Goal: Use online tool/utility: Utilize a website feature to perform a specific function

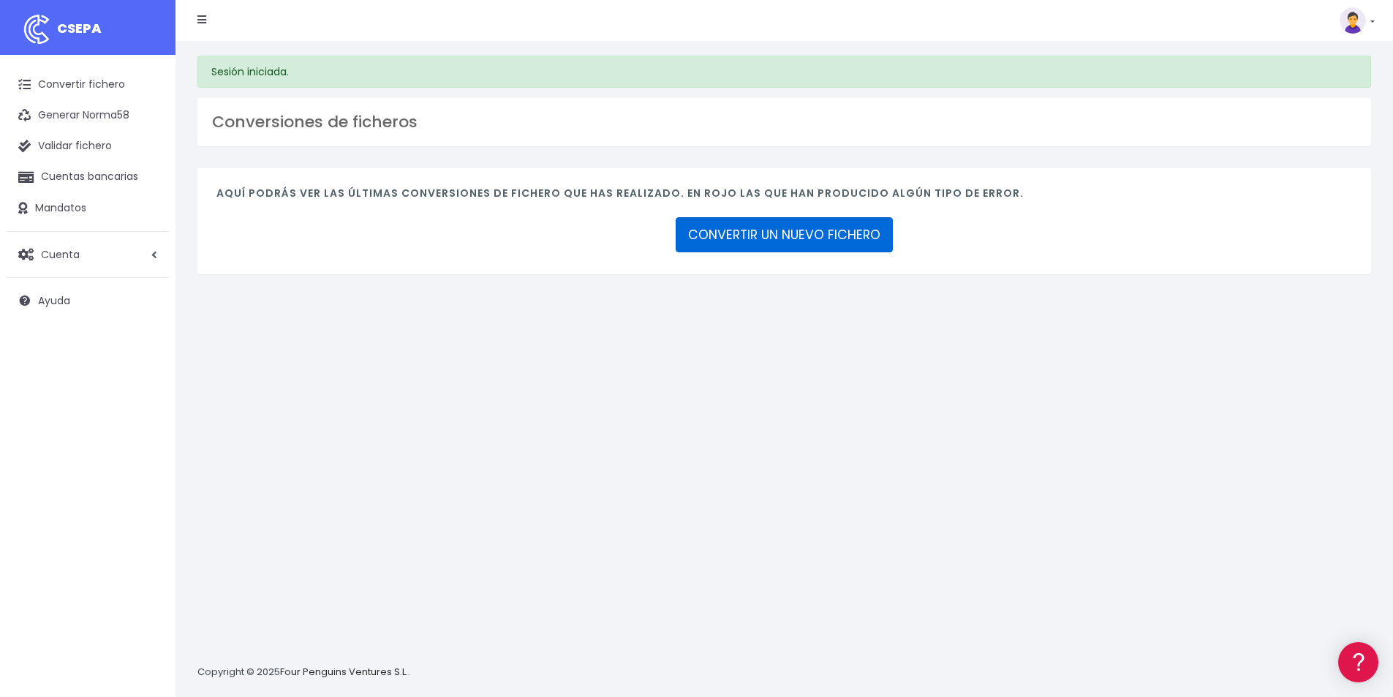
click at [743, 236] on link "CONVERTIR UN NUEVO FICHERO" at bounding box center [784, 234] width 217 height 35
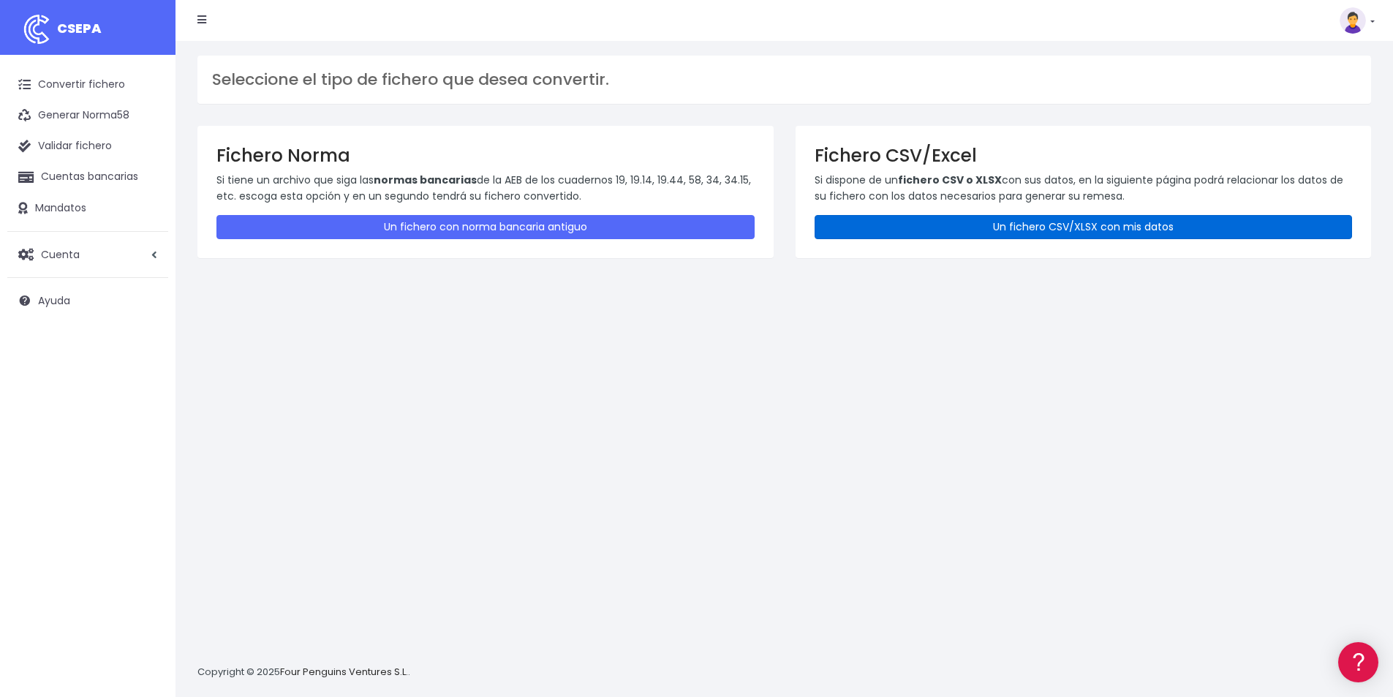
click at [1002, 227] on link "Un fichero CSV/XLSX con mis datos" at bounding box center [1084, 227] width 538 height 24
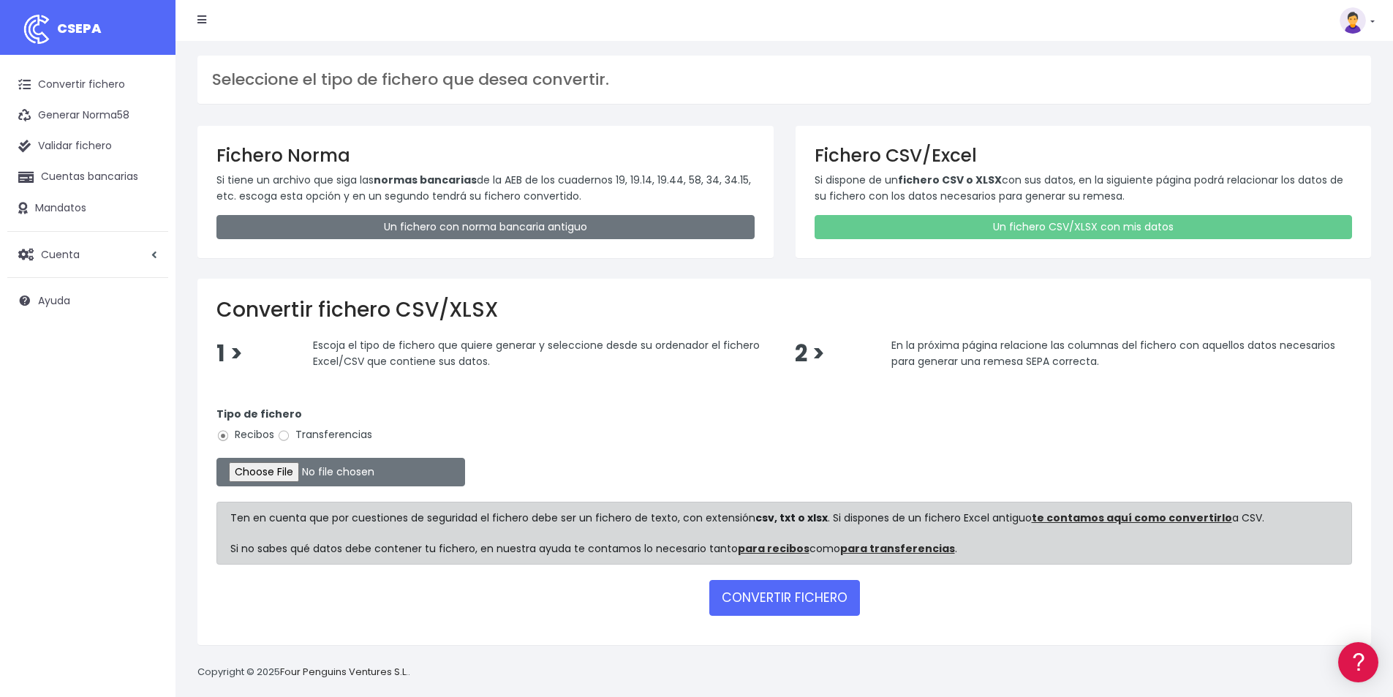
click at [294, 432] on label "Transferencias" at bounding box center [324, 434] width 95 height 15
click at [290, 432] on input "Transferencias" at bounding box center [283, 435] width 13 height 13
radio input "true"
click at [279, 471] on input "file" at bounding box center [341, 472] width 249 height 29
type input "C:\fakepath\MODELO REMESAS PAGO PROVEEDORES FRANCIA.xlsx"
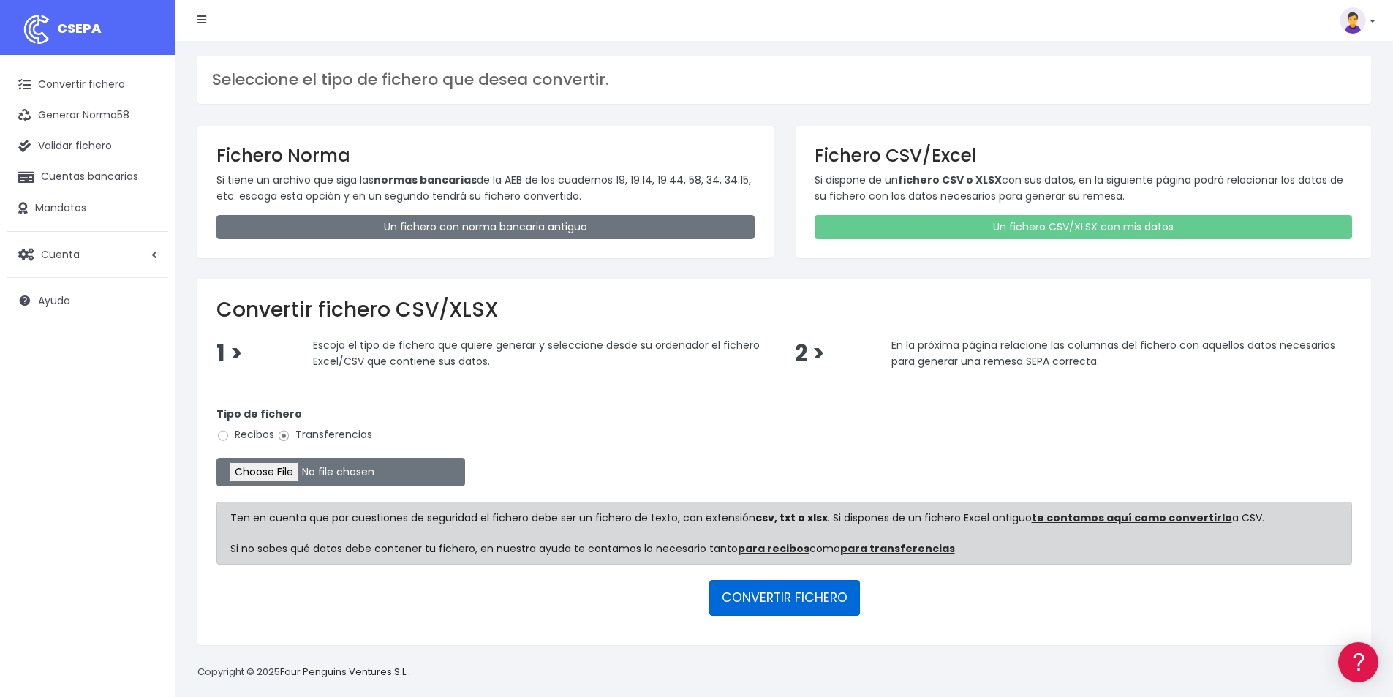
click at [815, 599] on button "CONVERTIR FICHERO" at bounding box center [785, 597] width 151 height 35
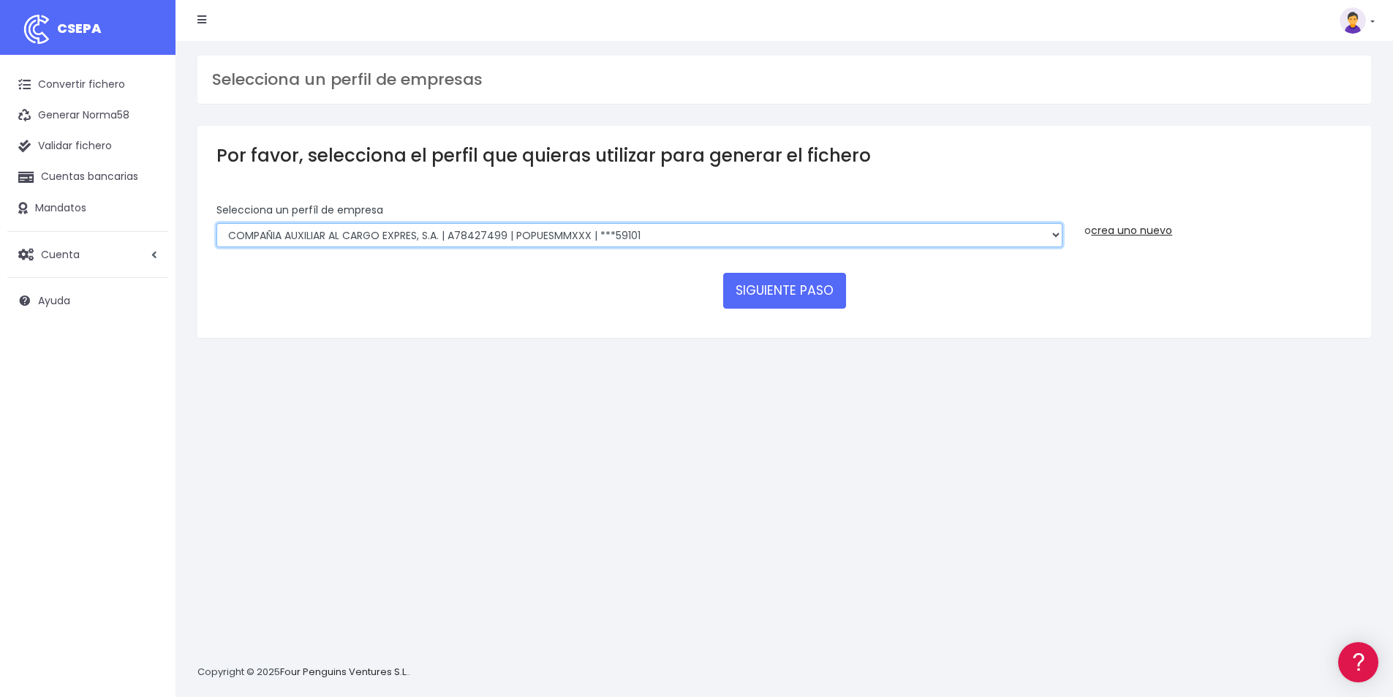
click at [655, 246] on select "AUXILIAR LOGISTICA AEROPORTUARIA SA | A83337733 | POPUESMMXXX | ***63415 COMPAÑ…" at bounding box center [640, 235] width 846 height 25
click at [217, 223] on select "AUXILIAR LOGISTICA AEROPORTUARIA SA | A83337733 | POPUESMMXXX | ***63415 COMPAÑ…" at bounding box center [640, 235] width 846 height 25
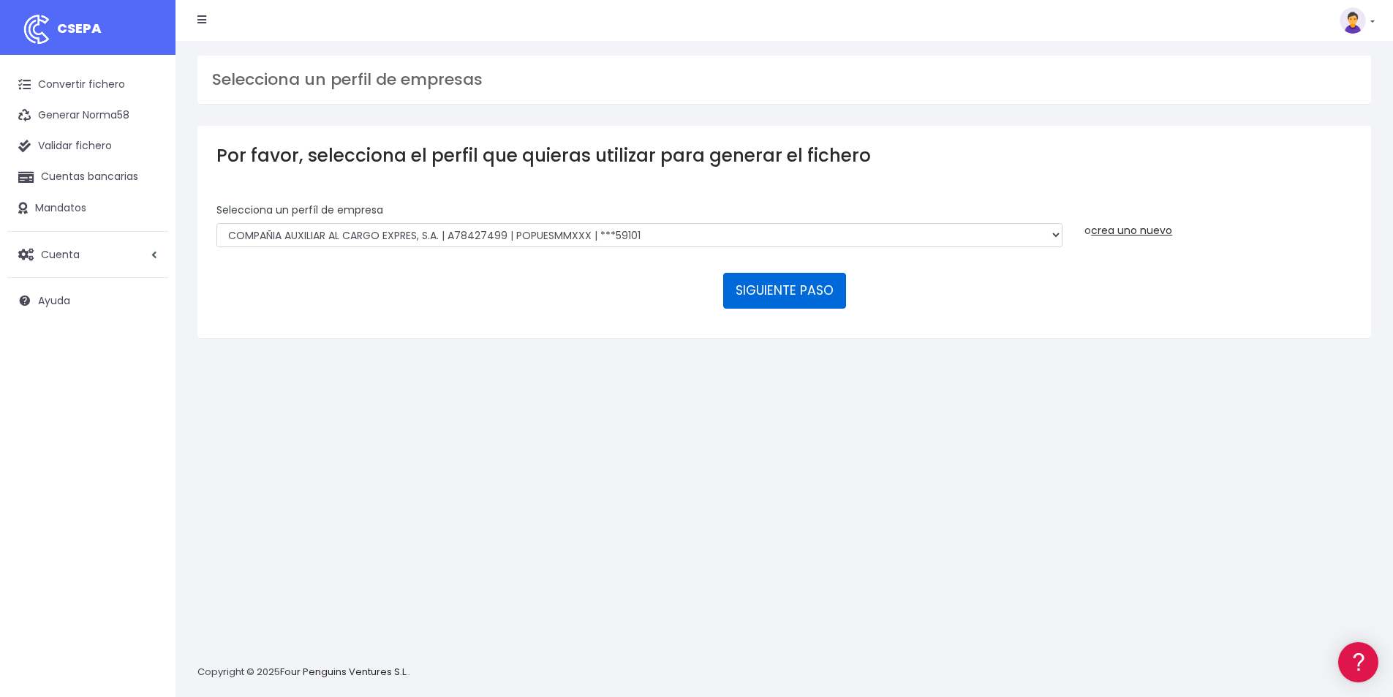
click at [811, 296] on button "SIGUIENTE PASO" at bounding box center [784, 290] width 123 height 35
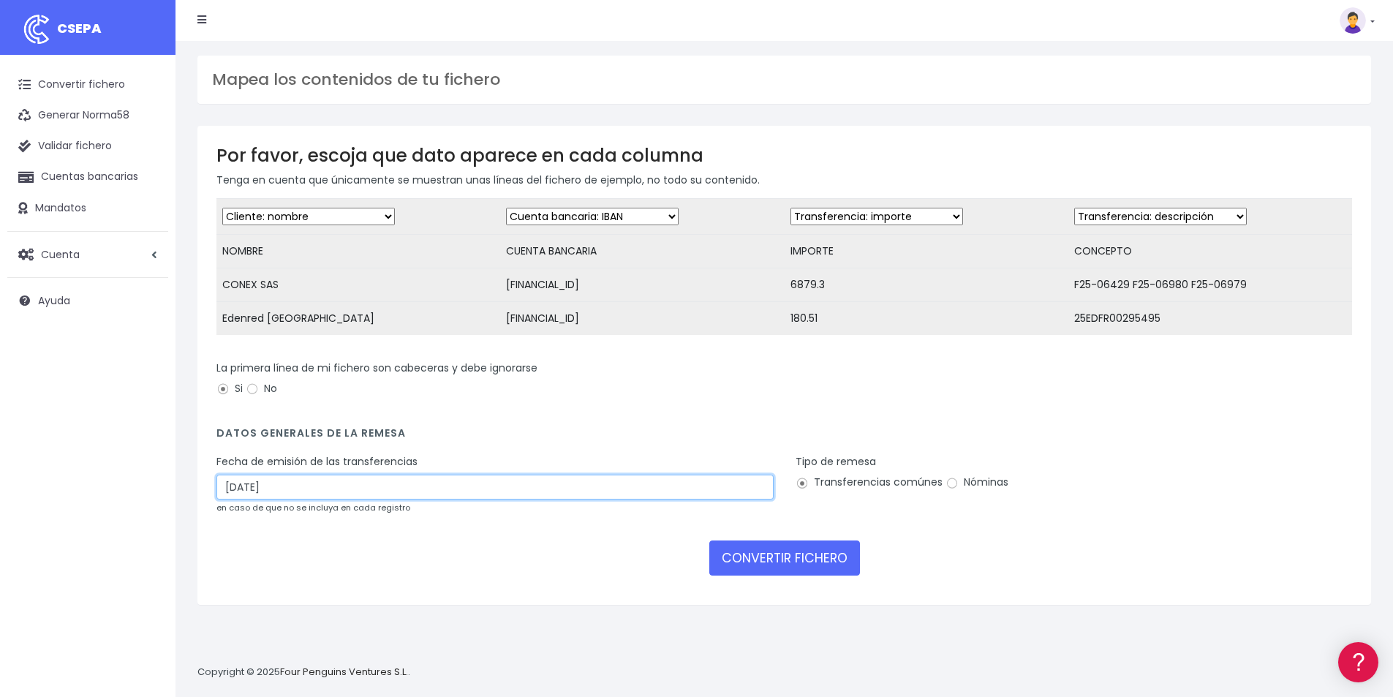
click at [555, 498] on input "27/09/2025" at bounding box center [495, 487] width 557 height 25
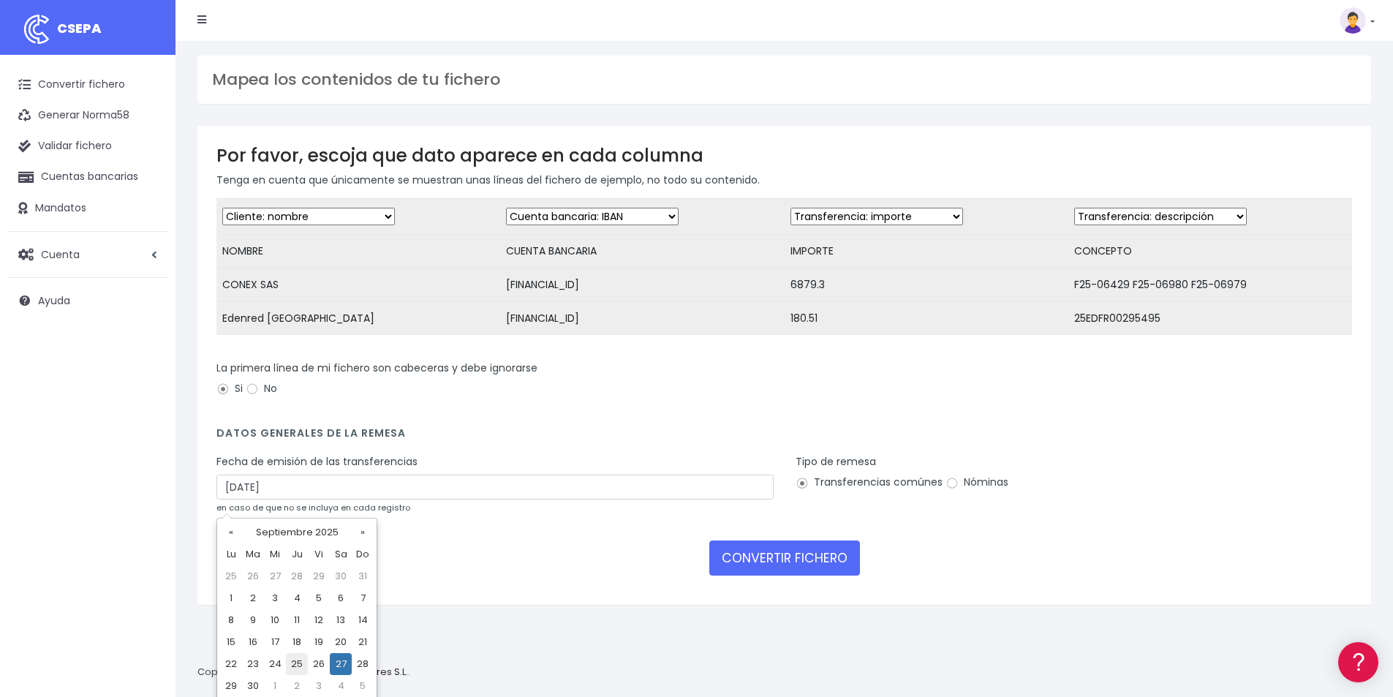
click at [292, 664] on td "25" at bounding box center [297, 664] width 22 height 22
type input "25/09/2025"
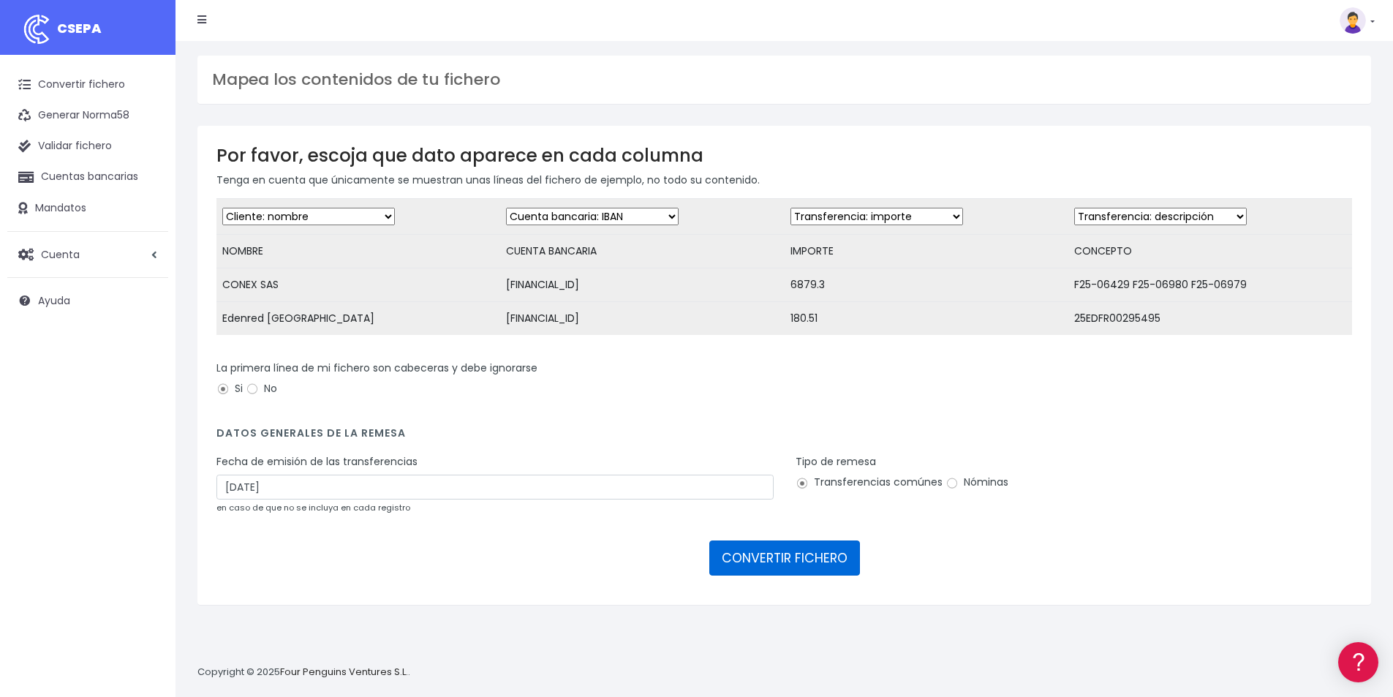
click at [802, 568] on button "CONVERTIR FICHERO" at bounding box center [785, 558] width 151 height 35
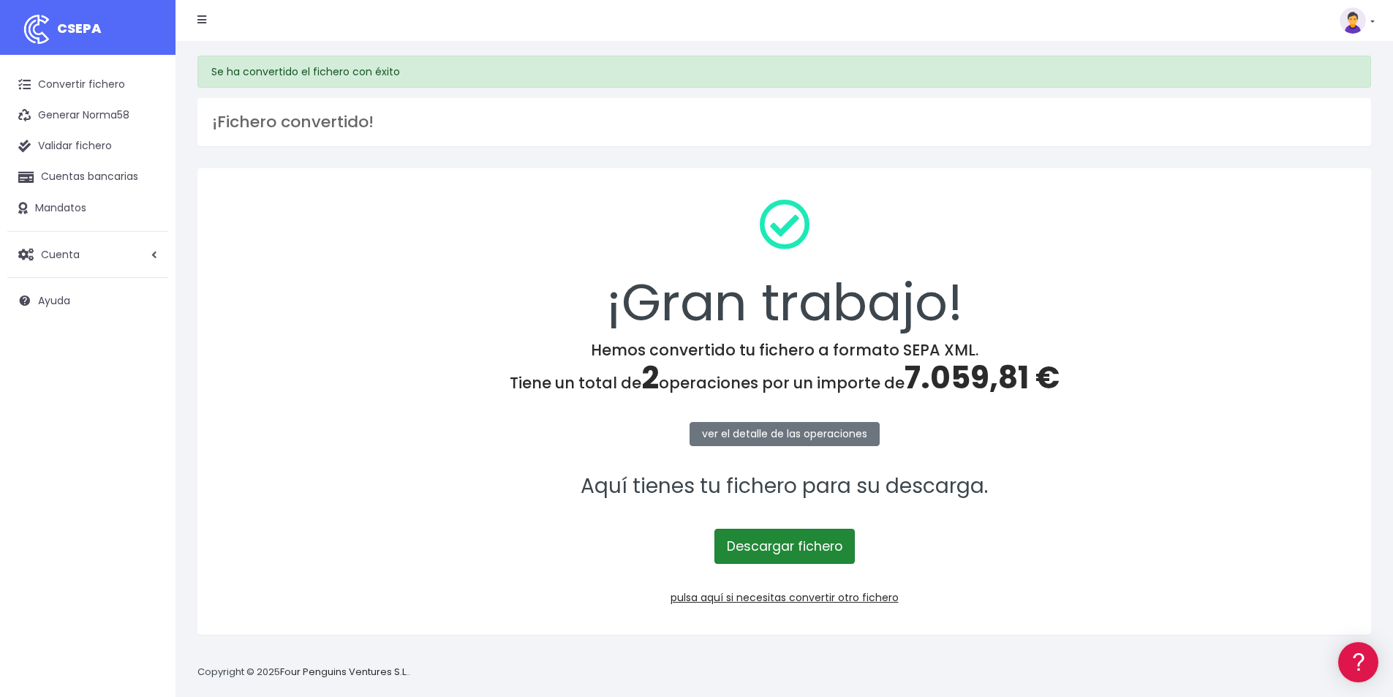
click at [802, 547] on link "Descargar fichero" at bounding box center [785, 546] width 140 height 35
click at [772, 598] on link "pulsa aquí si necesitas convertir otro fichero" at bounding box center [785, 597] width 228 height 15
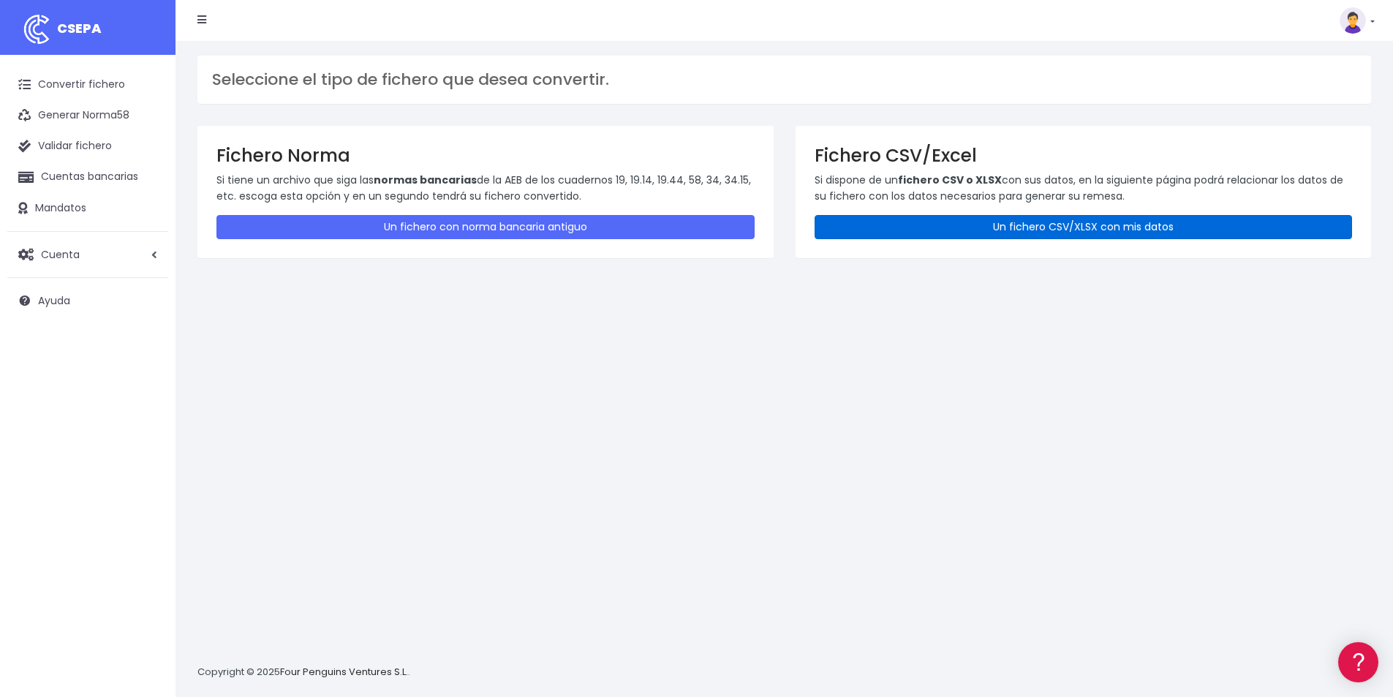
click at [985, 235] on link "Un fichero CSV/XLSX con mis datos" at bounding box center [1084, 227] width 538 height 24
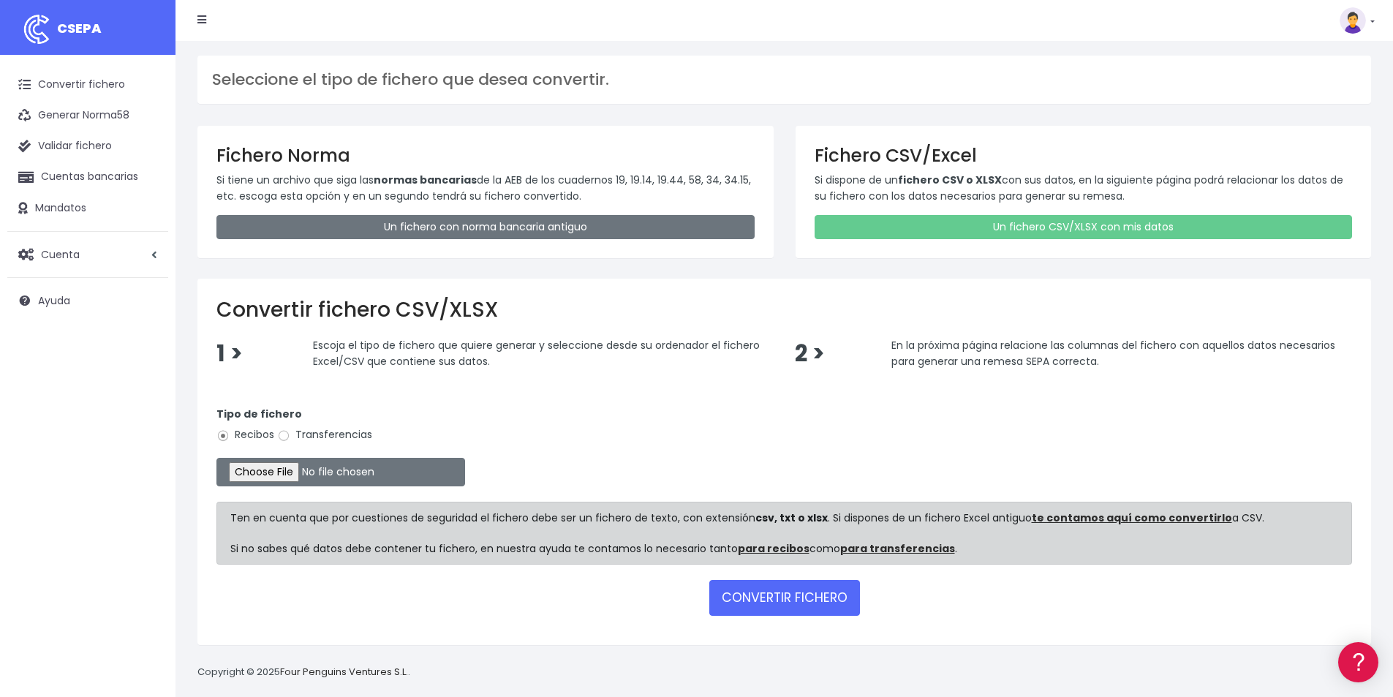
click at [292, 431] on label "Transferencias" at bounding box center [324, 434] width 95 height 15
click at [290, 431] on input "Transferencias" at bounding box center [283, 435] width 13 height 13
radio input "true"
type input "C:\fakepath\MODELO REMESAS PAGO PROVEEDORES BELGICA.xlsx"
click at [809, 605] on button "CONVERTIR FICHERO" at bounding box center [785, 597] width 151 height 35
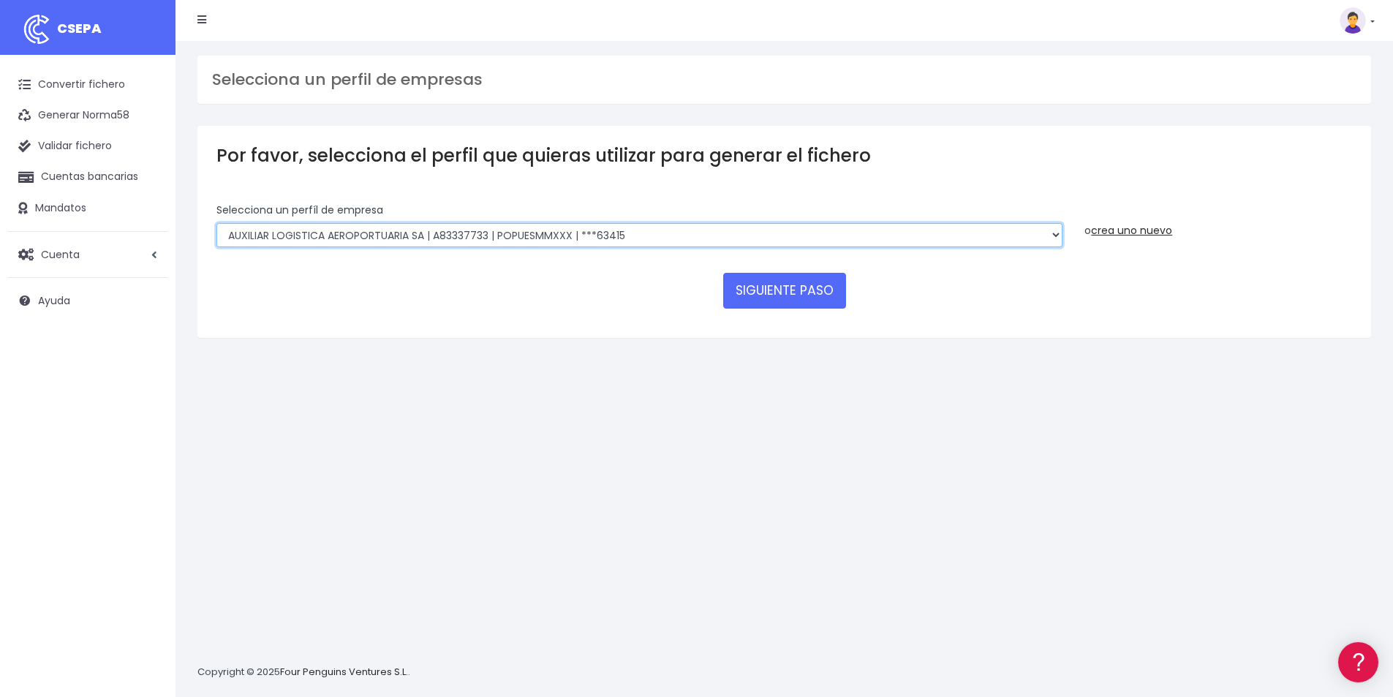
click at [620, 236] on select "AUXILIAR LOGISTICA AEROPORTUARIA SA | A83337733 | POPUESMMXXX | ***63415 COMPAÑ…" at bounding box center [640, 235] width 846 height 25
select select "394"
click at [217, 223] on select "AUXILIAR LOGISTICA AEROPORTUARIA SA | A83337733 | POPUESMMXXX | ***63415 COMPAÑ…" at bounding box center [640, 235] width 846 height 25
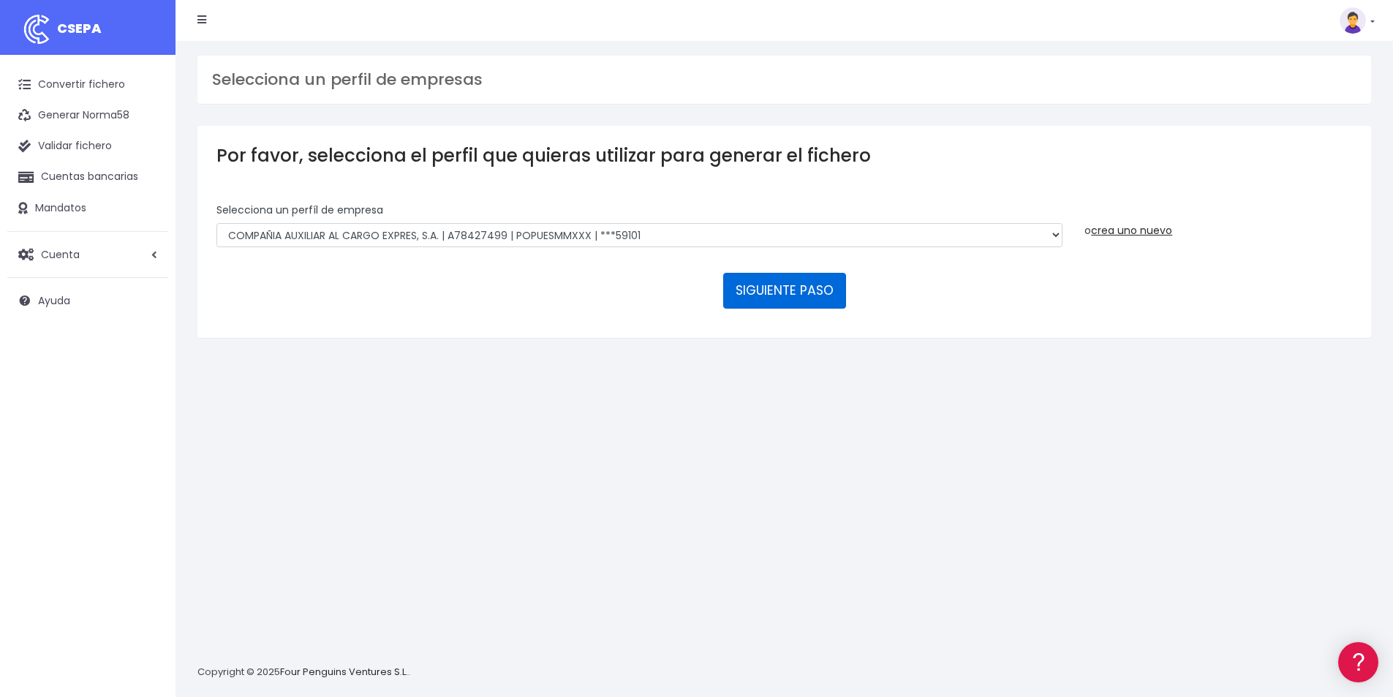
click at [799, 289] on button "SIGUIENTE PASO" at bounding box center [784, 290] width 123 height 35
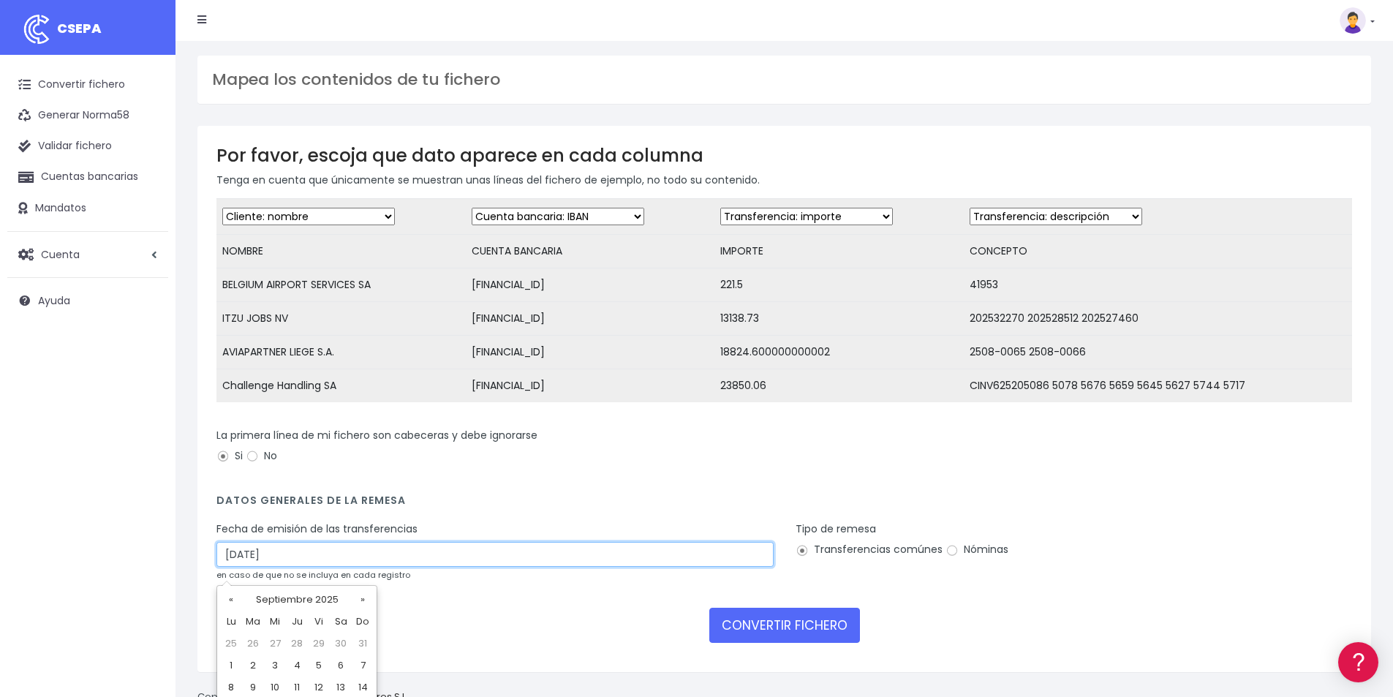
click at [440, 563] on input "27/09/2025" at bounding box center [495, 554] width 557 height 25
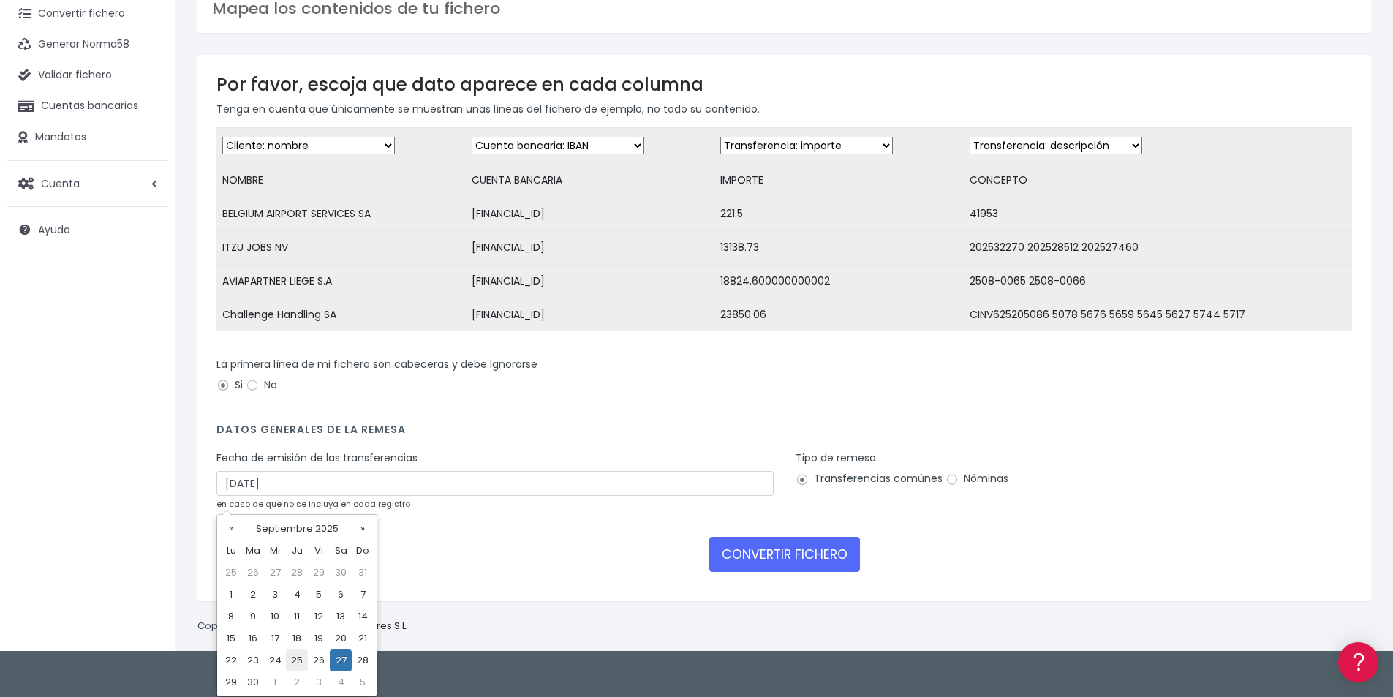
click at [301, 655] on td "25" at bounding box center [297, 661] width 22 height 22
type input "25/09/2025"
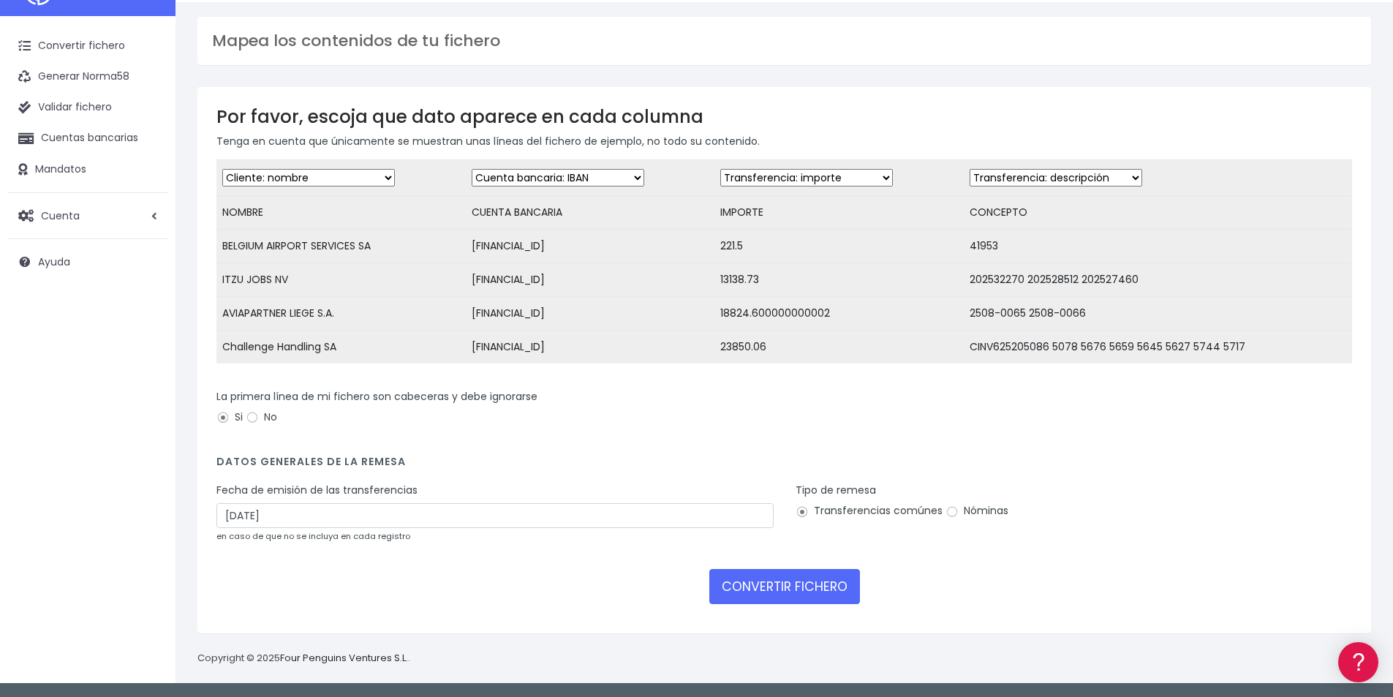
scroll to position [50, 0]
click at [815, 590] on button "CONVERTIR FICHERO" at bounding box center [785, 586] width 151 height 35
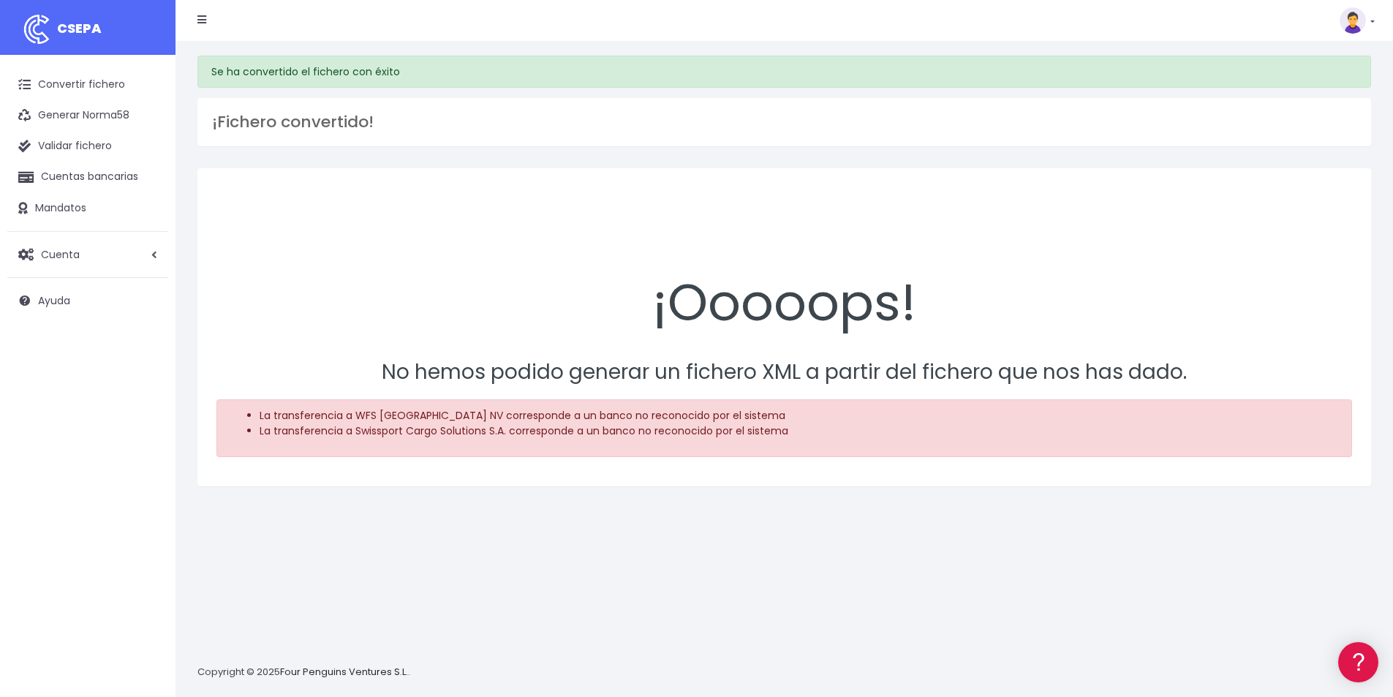
scroll to position [14, 0]
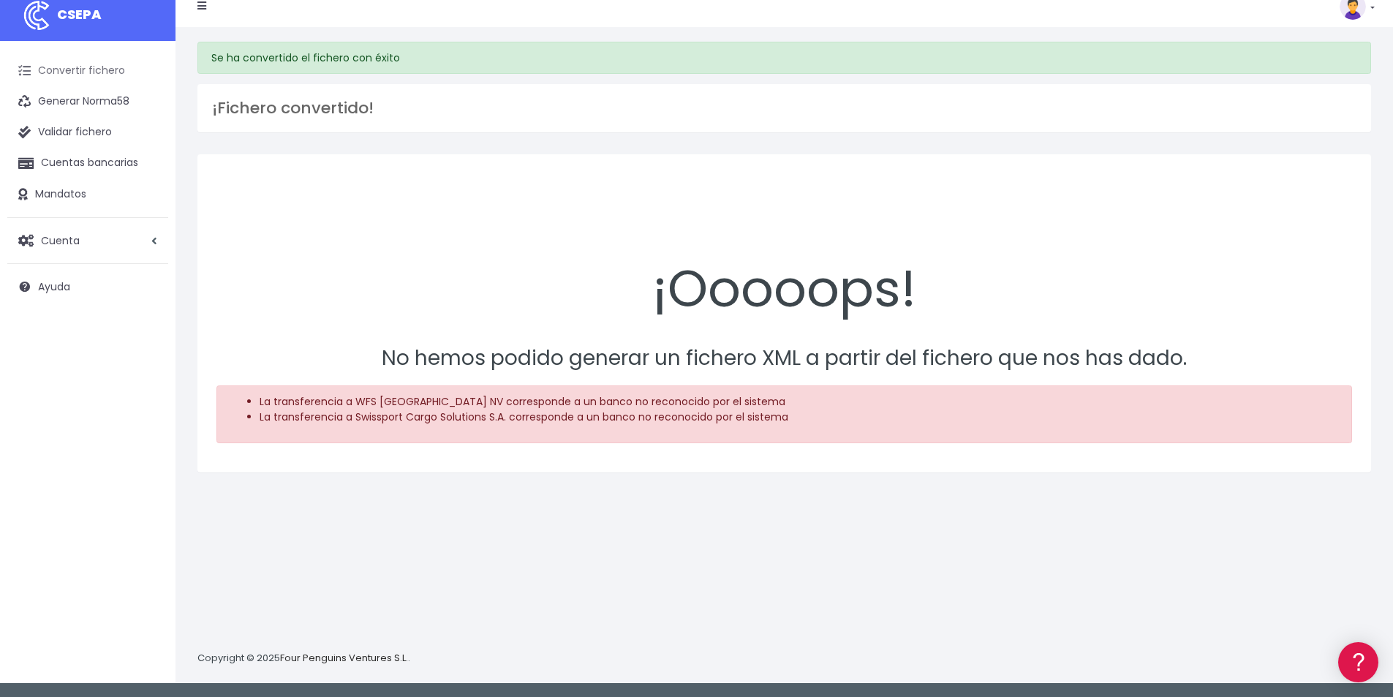
click at [72, 61] on link "Convertir fichero" at bounding box center [87, 71] width 161 height 31
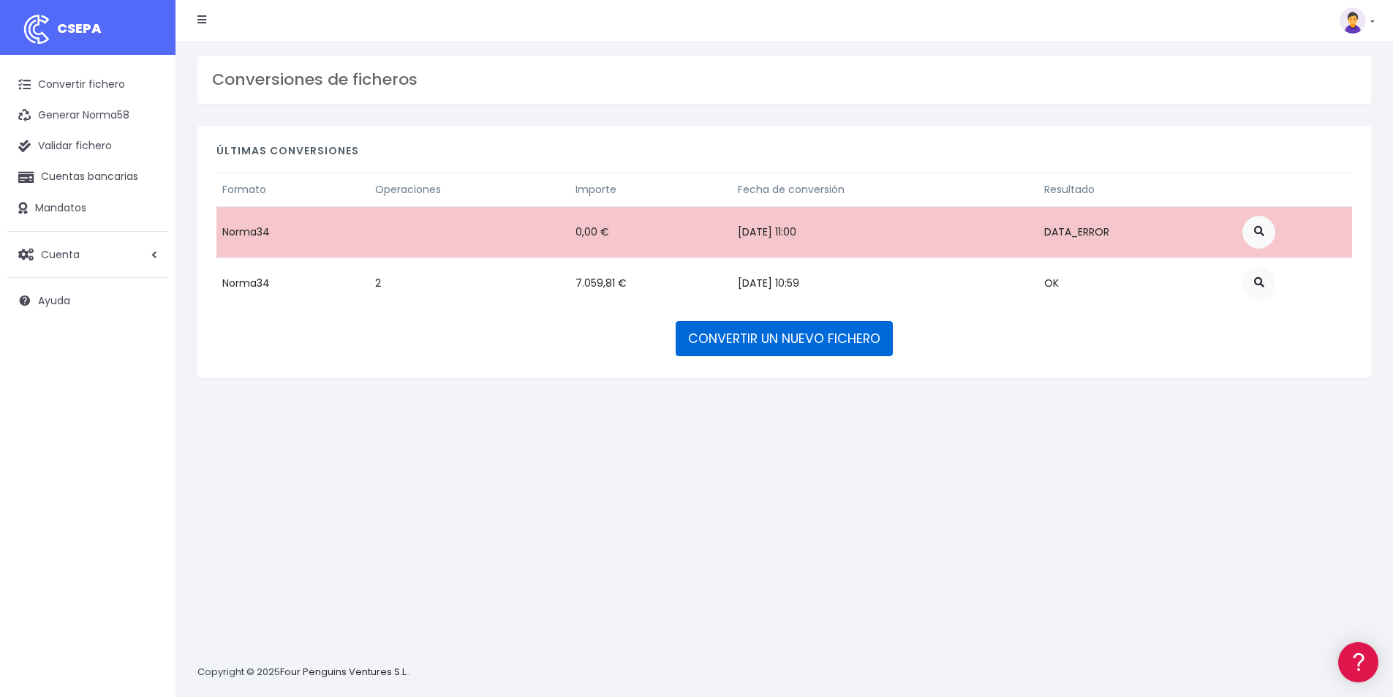
click at [827, 347] on link "CONVERTIR UN NUEVO FICHERO" at bounding box center [784, 338] width 217 height 35
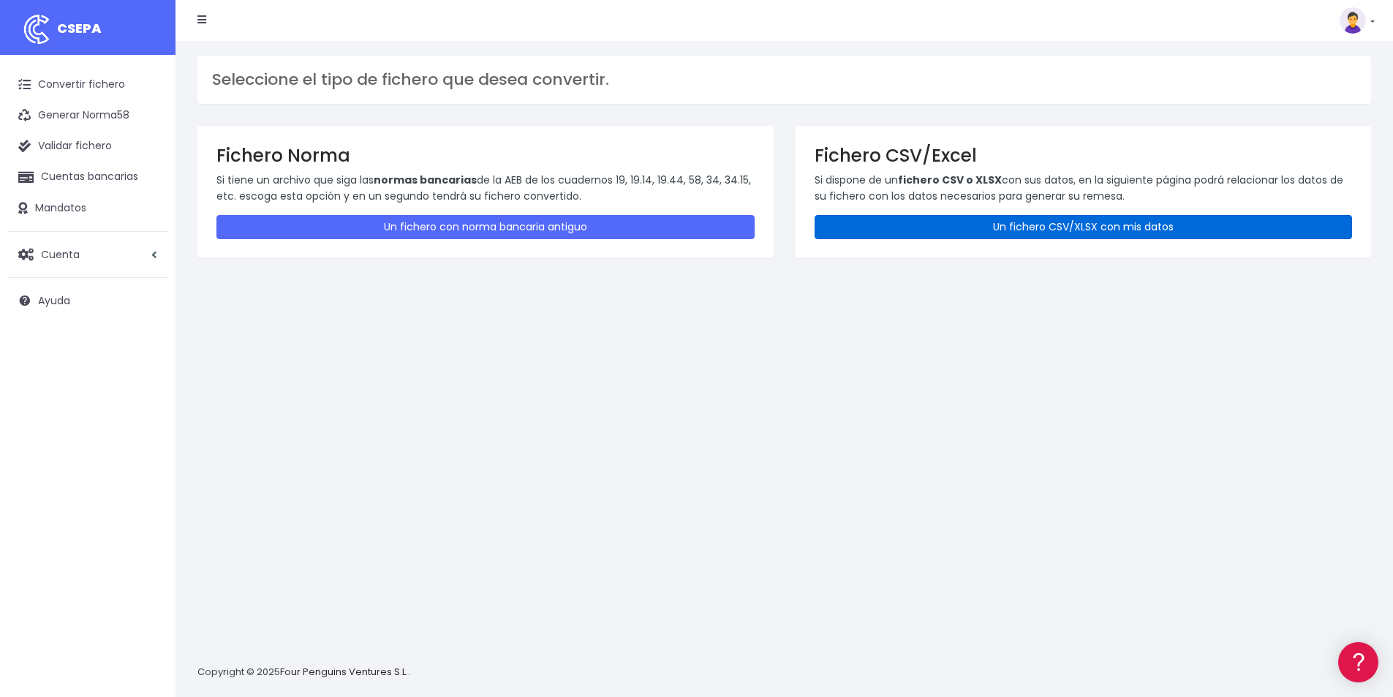
click at [954, 223] on link "Un fichero CSV/XLSX con mis datos" at bounding box center [1084, 227] width 538 height 24
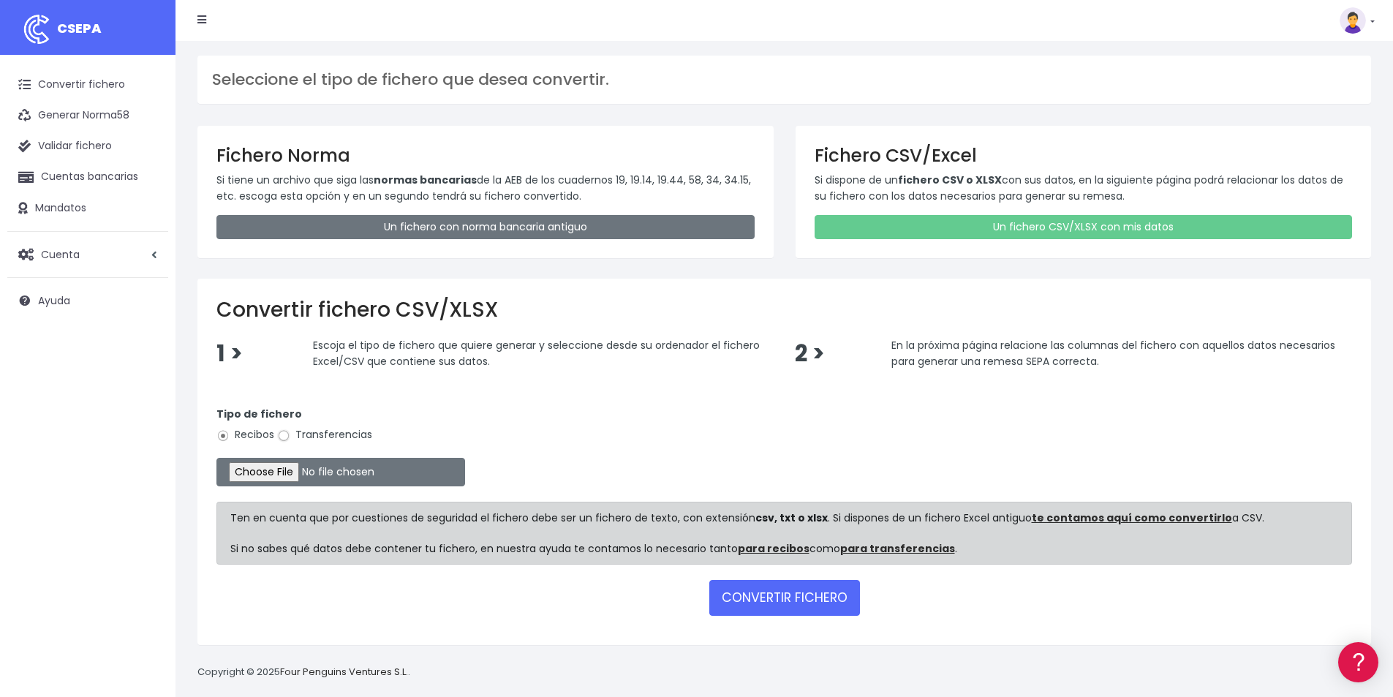
click at [290, 432] on input "Transferencias" at bounding box center [283, 435] width 13 height 13
radio input "true"
type input "C:\fakepath\MODELO REMESAS PAGO PROVEEDORES BELGICA.xlsx"
click at [768, 601] on button "CONVERTIR FICHERO" at bounding box center [785, 597] width 151 height 35
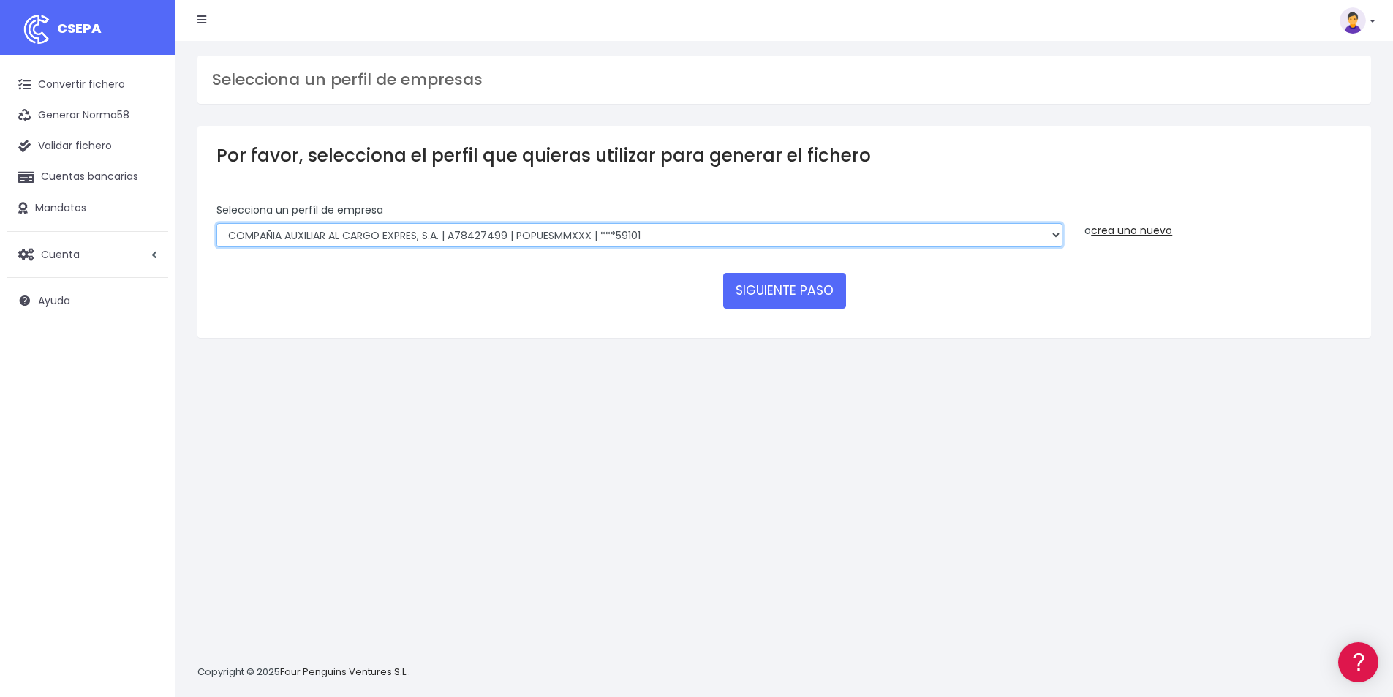
click at [738, 227] on select "AUXILIAR LOGISTICA AEROPORTUARIA SA | A83337733 | POPUESMMXXX | ***63415 COMPAÑ…" at bounding box center [640, 235] width 846 height 25
click at [217, 223] on select "AUXILIAR LOGISTICA AEROPORTUARIA SA | A83337733 | POPUESMMXXX | ***63415 COMPAÑ…" at bounding box center [640, 235] width 846 height 25
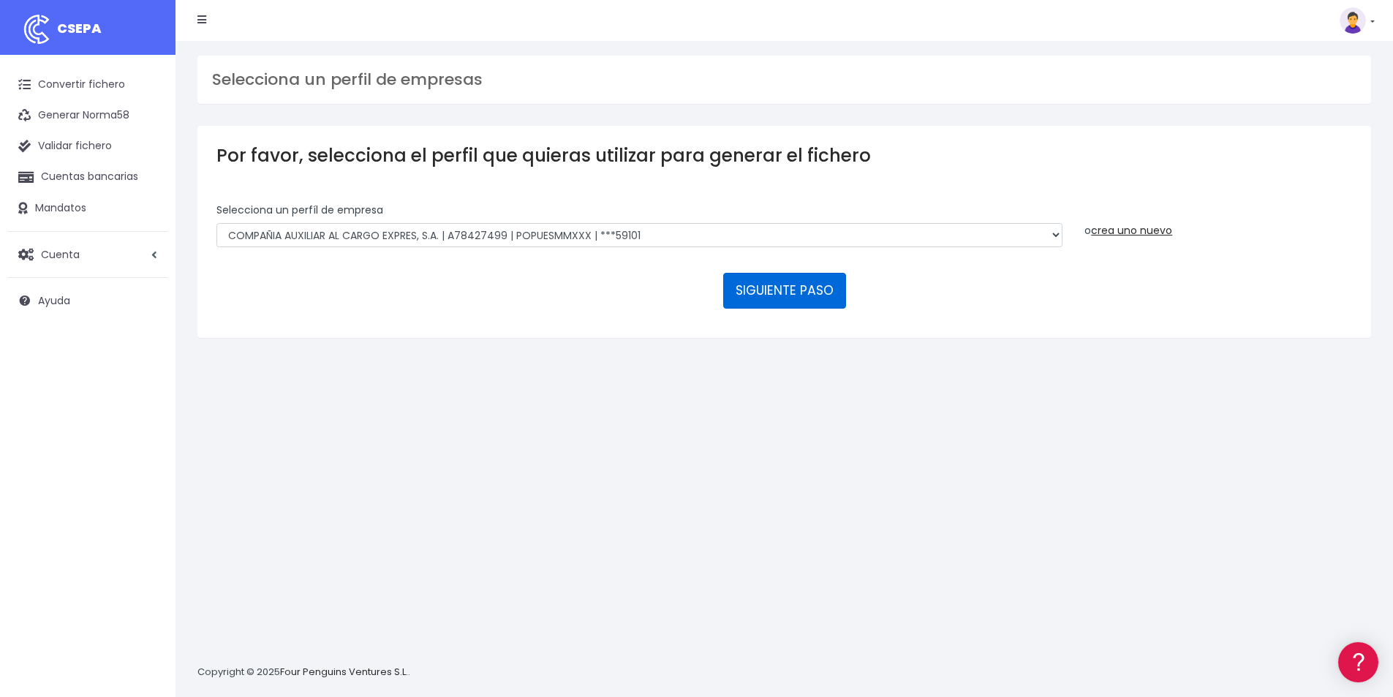
click at [820, 280] on button "SIGUIENTE PASO" at bounding box center [784, 290] width 123 height 35
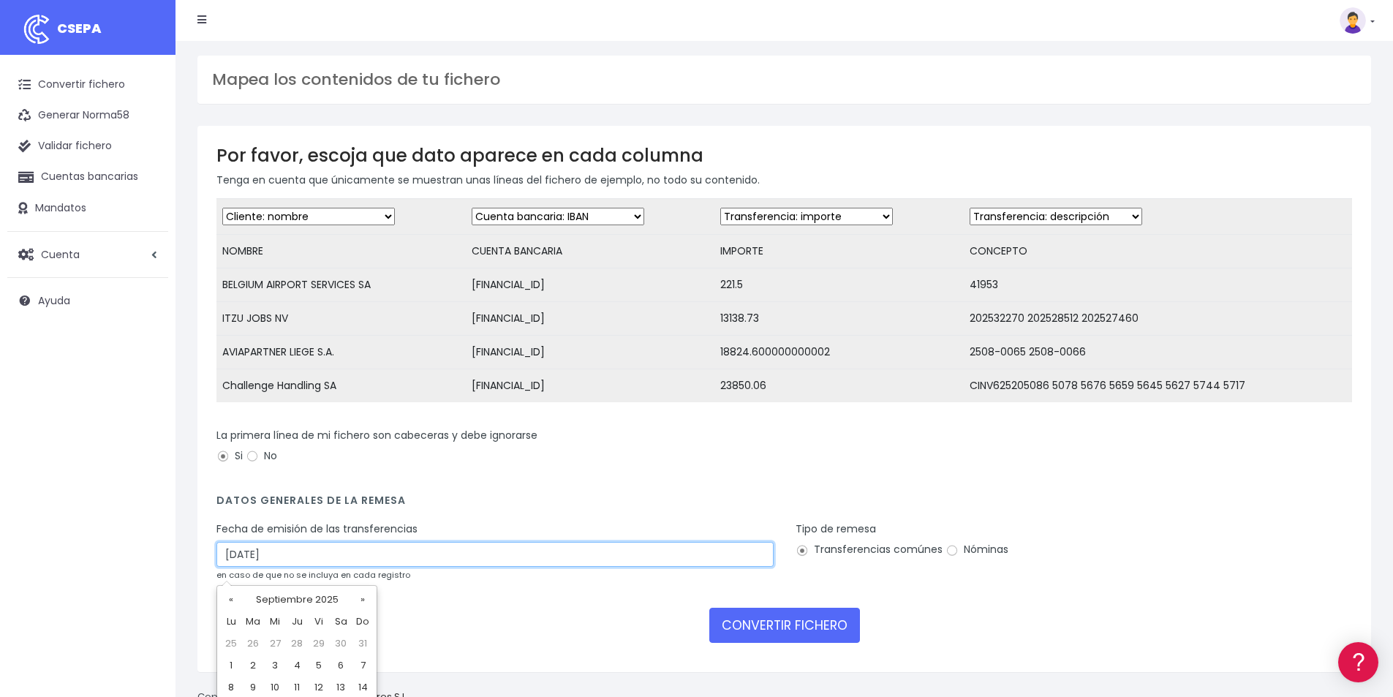
click at [284, 567] on input "[DATE]" at bounding box center [495, 554] width 557 height 25
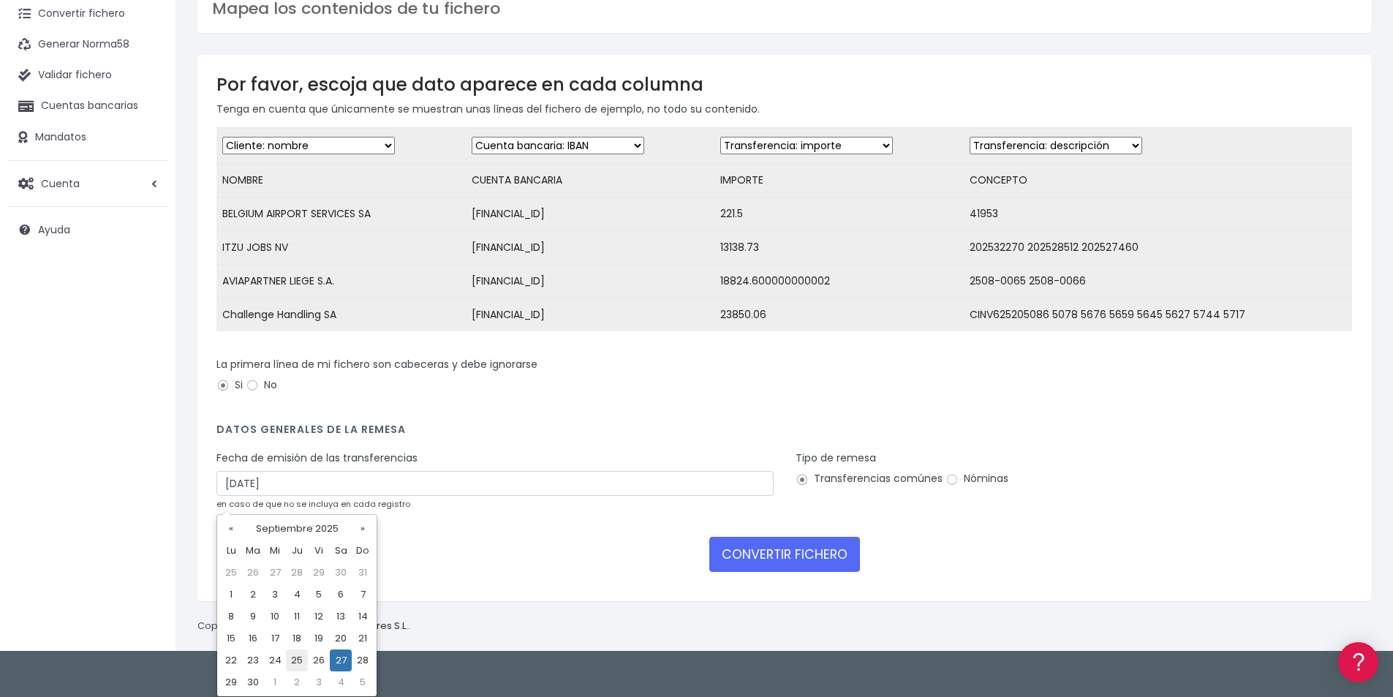
click at [298, 655] on td "25" at bounding box center [297, 661] width 22 height 22
type input "25/09/2025"
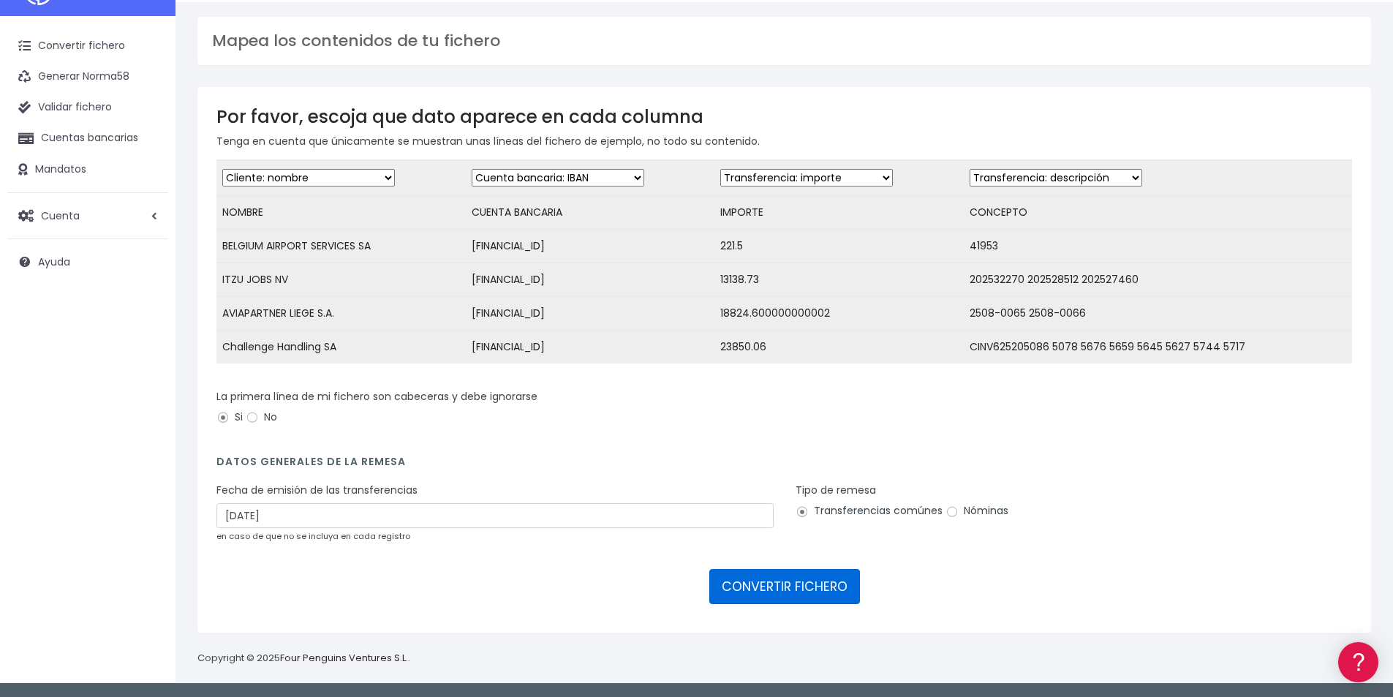
click at [776, 584] on button "CONVERTIR FICHERO" at bounding box center [785, 586] width 151 height 35
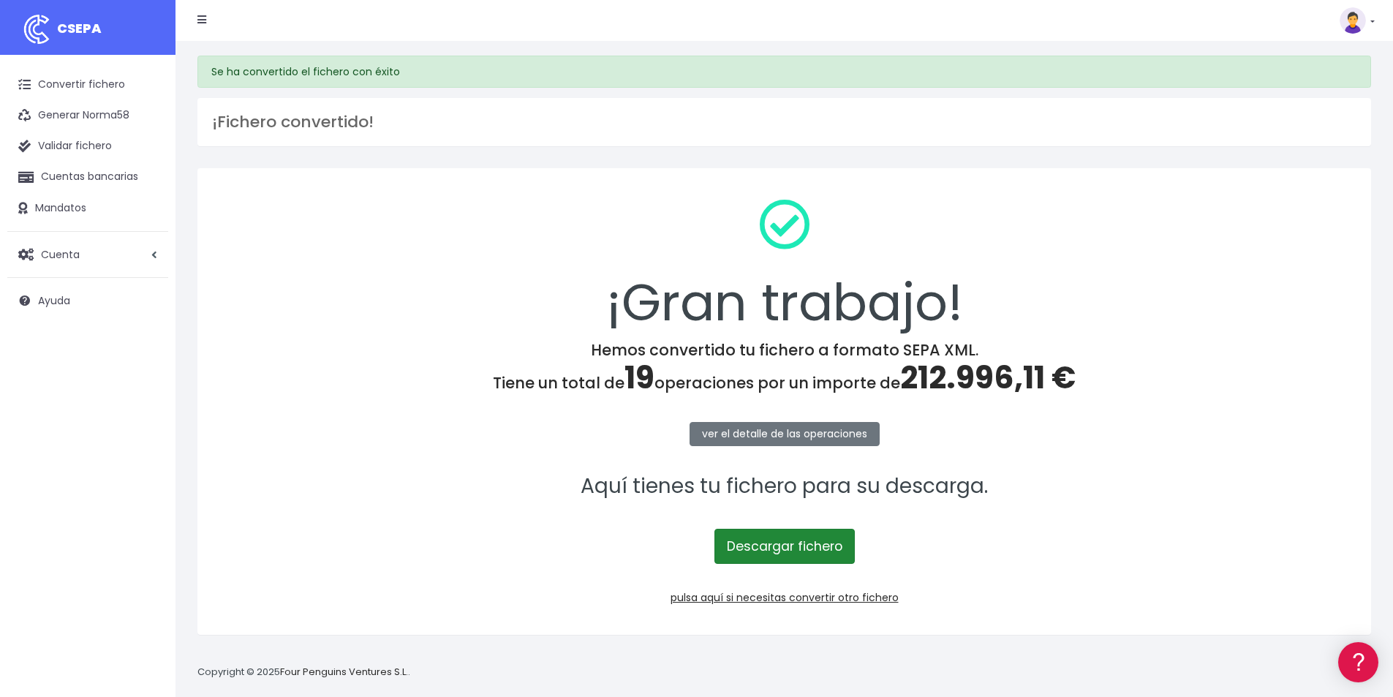
click at [743, 546] on link "Descargar fichero" at bounding box center [785, 546] width 140 height 35
click at [721, 597] on link "pulsa aquí si necesitas convertir otro fichero" at bounding box center [785, 597] width 228 height 15
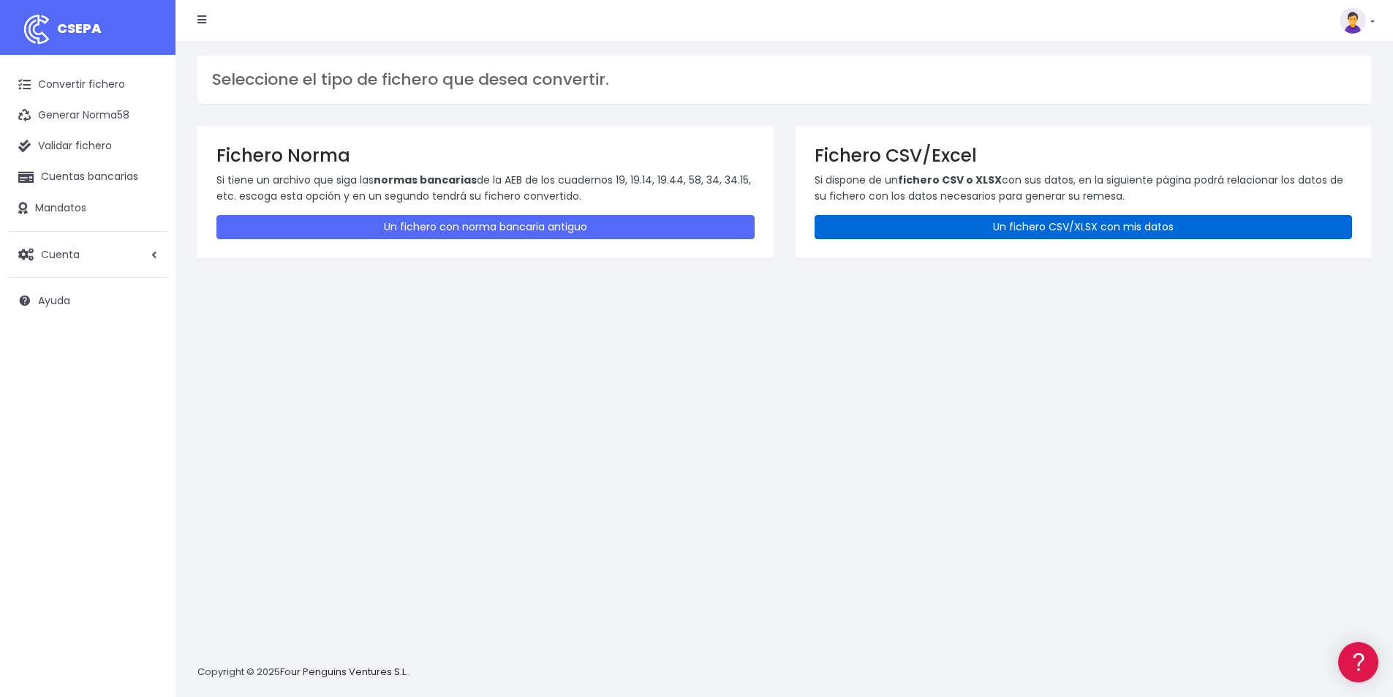
click at [925, 228] on link "Un fichero CSV/XLSX con mis datos" at bounding box center [1084, 227] width 538 height 24
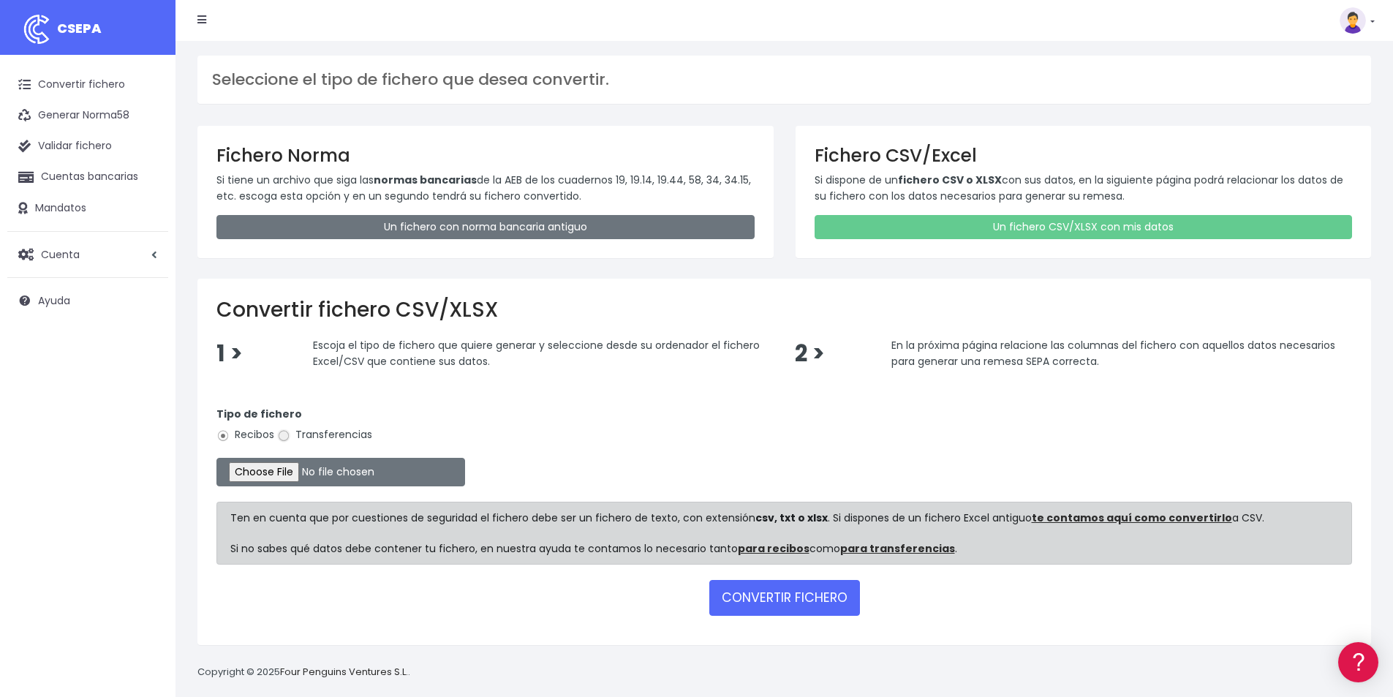
click at [285, 431] on input "Transferencias" at bounding box center [283, 435] width 13 height 13
radio input "true"
type input "C:\fakepath\MODELO REMESAS PAGO PROVEEDORES HOLANDA.xlsx"
click at [778, 601] on button "CONVERTIR FICHERO" at bounding box center [785, 597] width 151 height 35
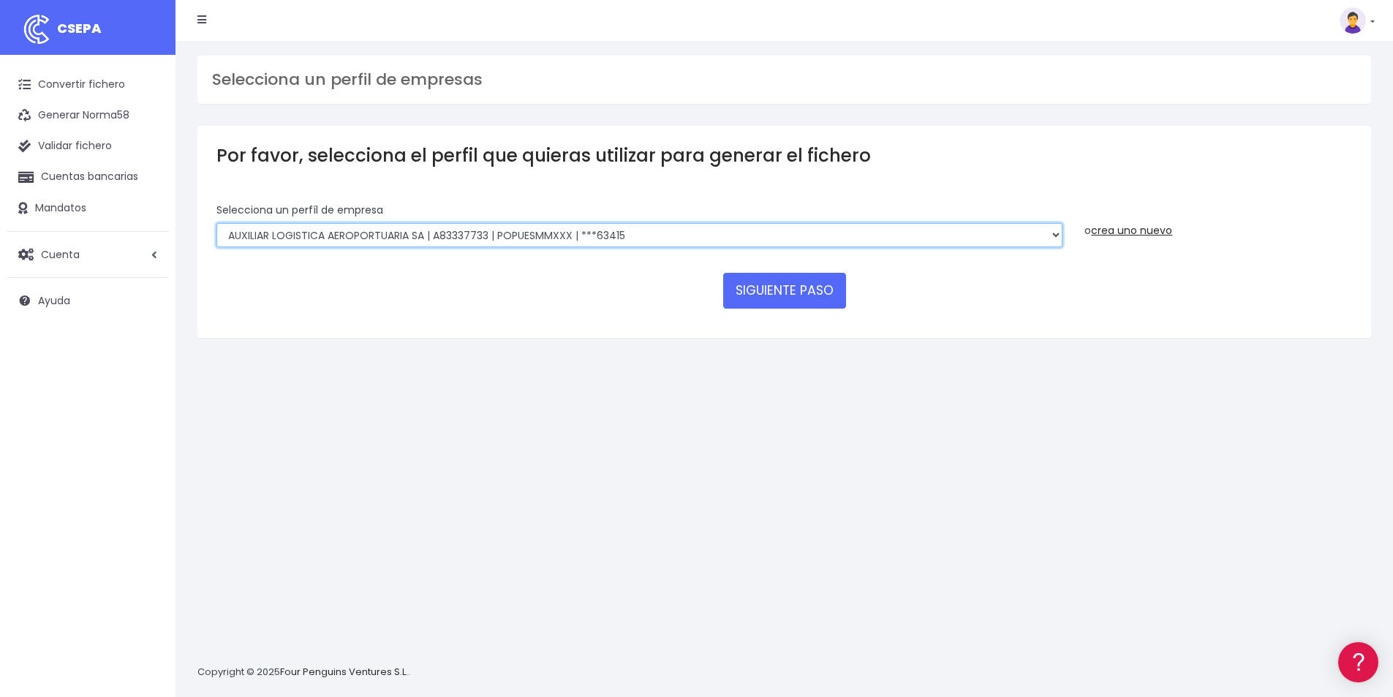
click at [668, 231] on select "AUXILIAR LOGISTICA AEROPORTUARIA SA | A83337733 | POPUESMMXXX | ***63415 COMPAÑ…" at bounding box center [640, 235] width 846 height 25
select select "394"
click at [217, 223] on select "AUXILIAR LOGISTICA AEROPORTUARIA SA | A83337733 | POPUESMMXXX | ***63415 COMPAÑ…" at bounding box center [640, 235] width 846 height 25
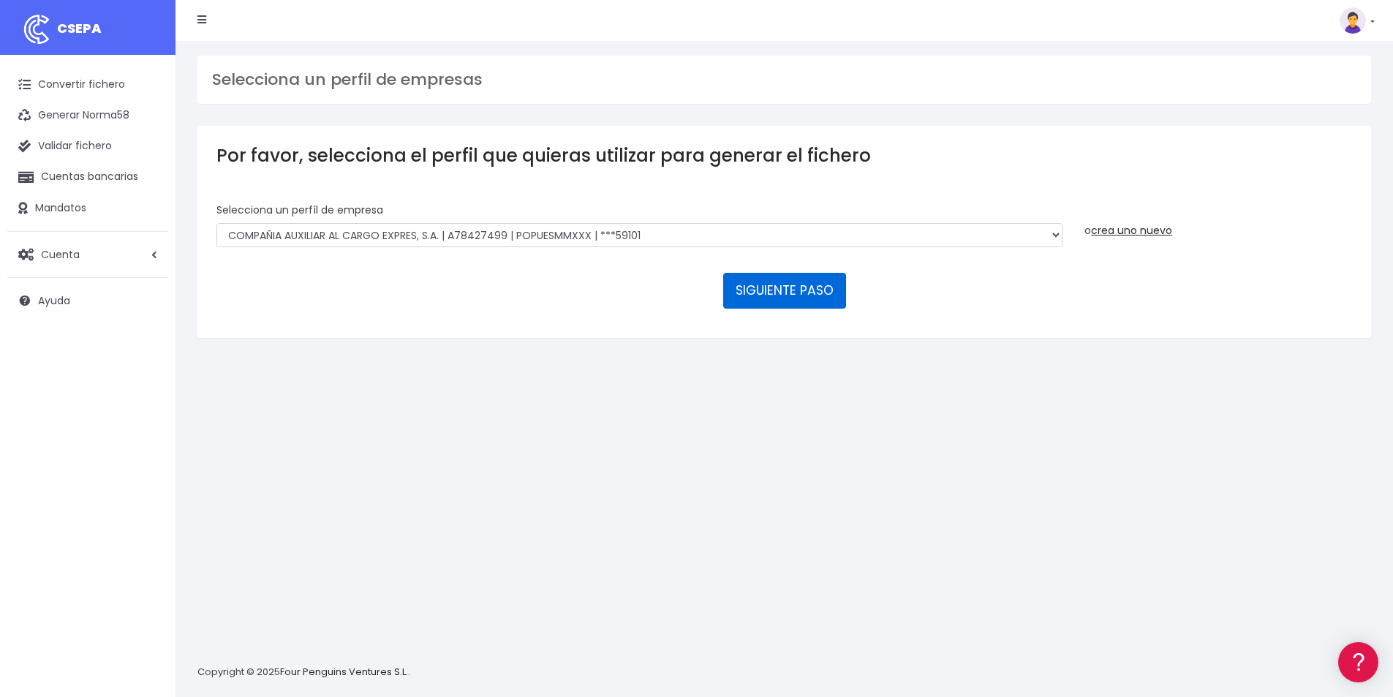
click at [735, 283] on button "SIGUIENTE PASO" at bounding box center [784, 290] width 123 height 35
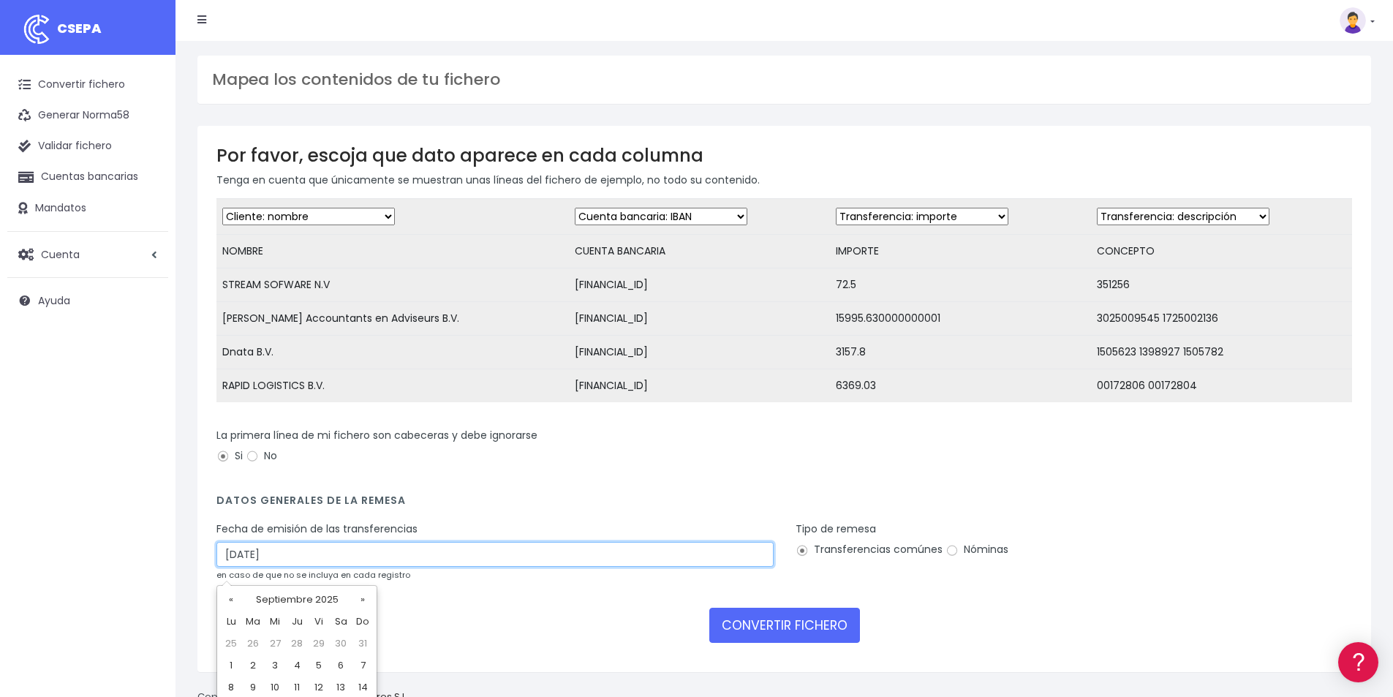
click at [513, 567] on input "27/09/2025" at bounding box center [495, 554] width 557 height 25
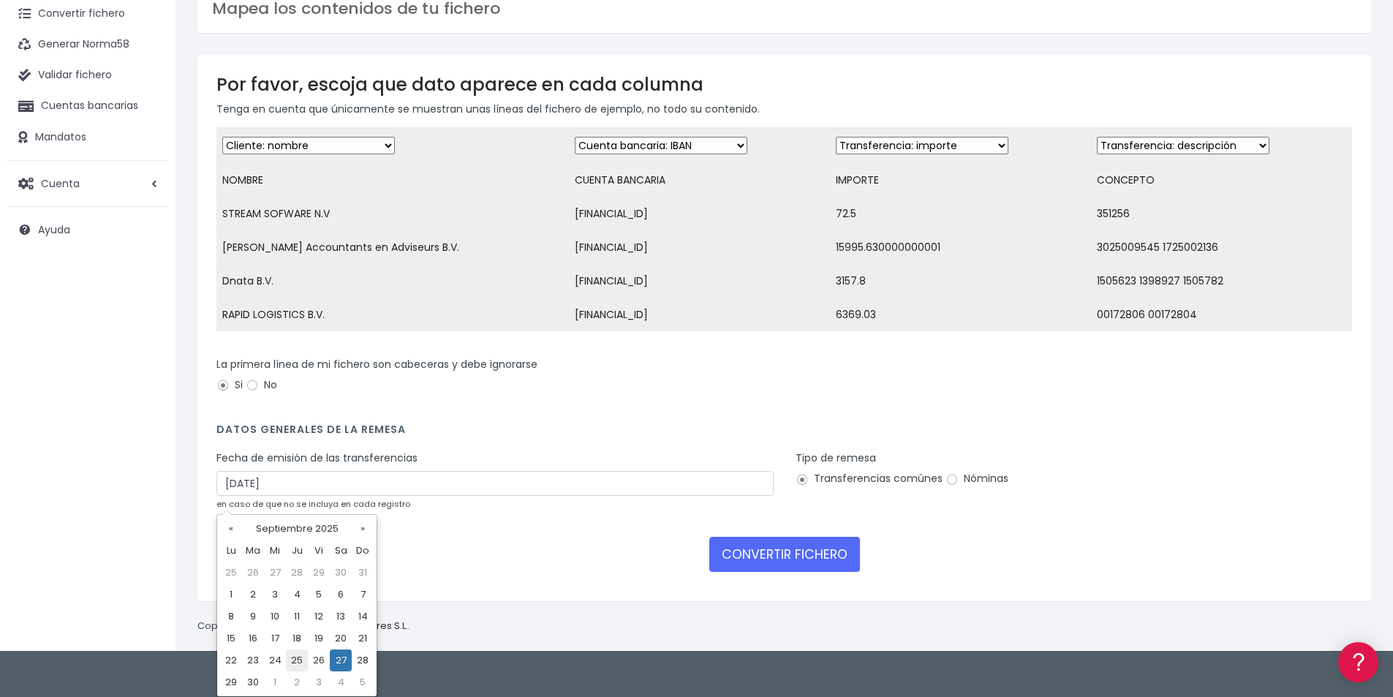
click at [290, 659] on td "25" at bounding box center [297, 661] width 22 height 22
type input "25/09/2025"
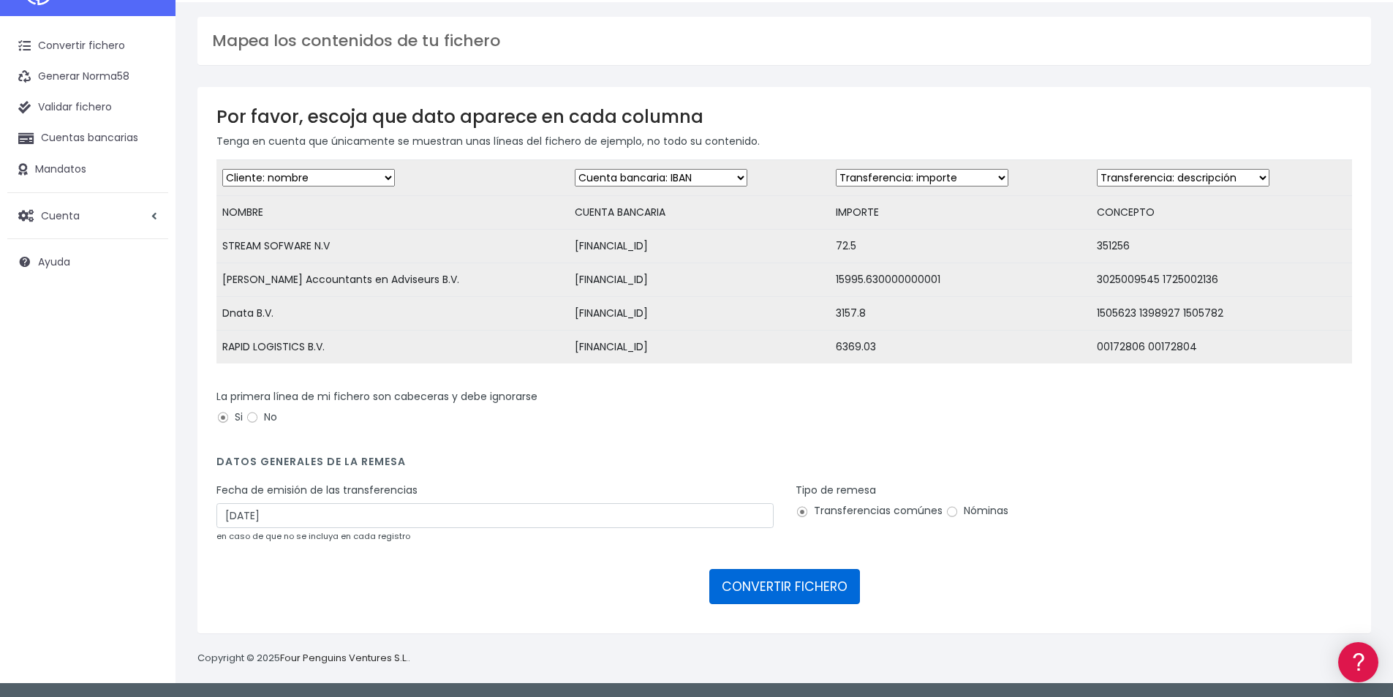
click at [791, 592] on button "CONVERTIR FICHERO" at bounding box center [785, 586] width 151 height 35
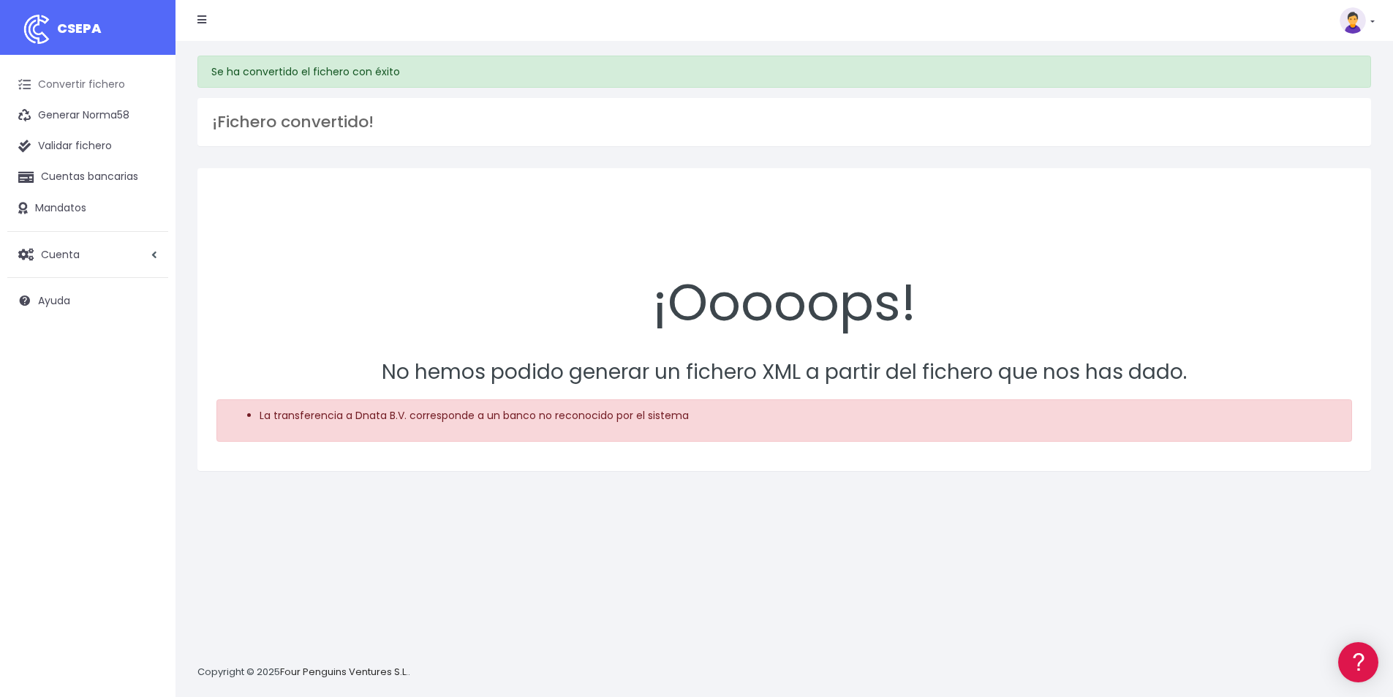
click at [82, 79] on link "Convertir fichero" at bounding box center [87, 84] width 161 height 31
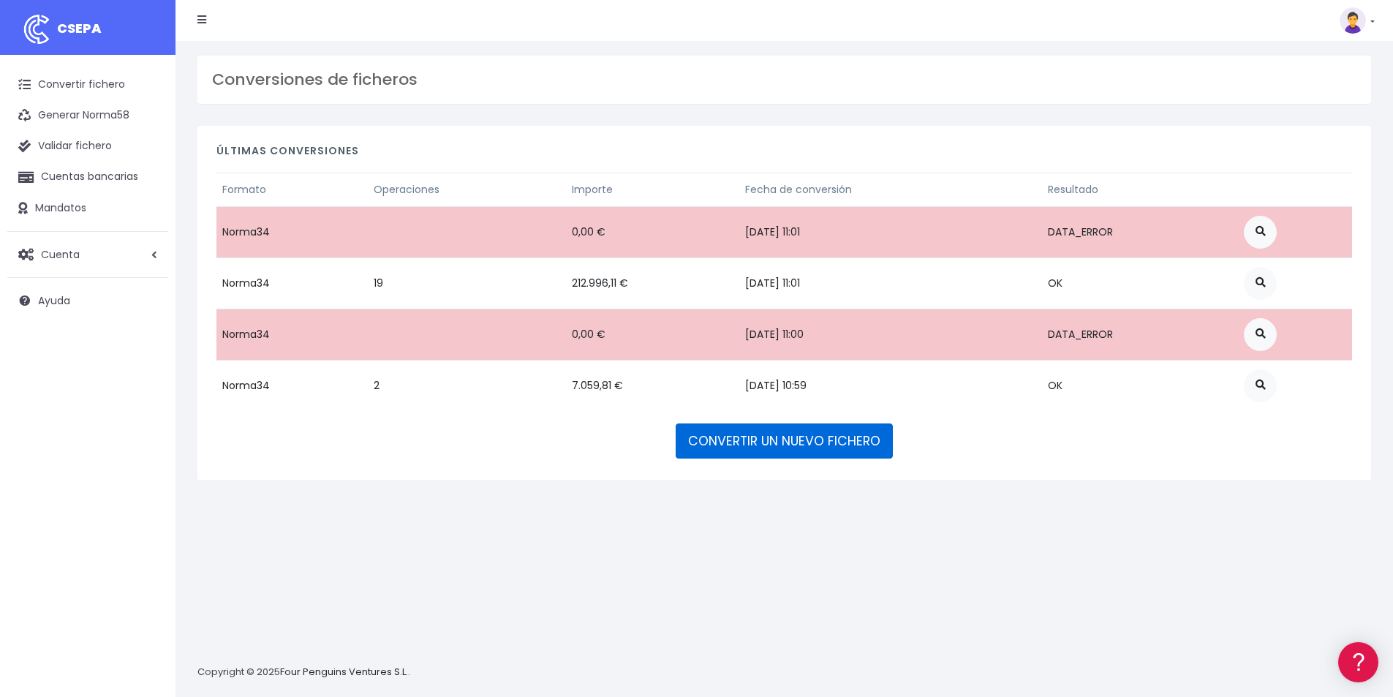
click at [784, 443] on link "CONVERTIR UN NUEVO FICHERO" at bounding box center [784, 441] width 217 height 35
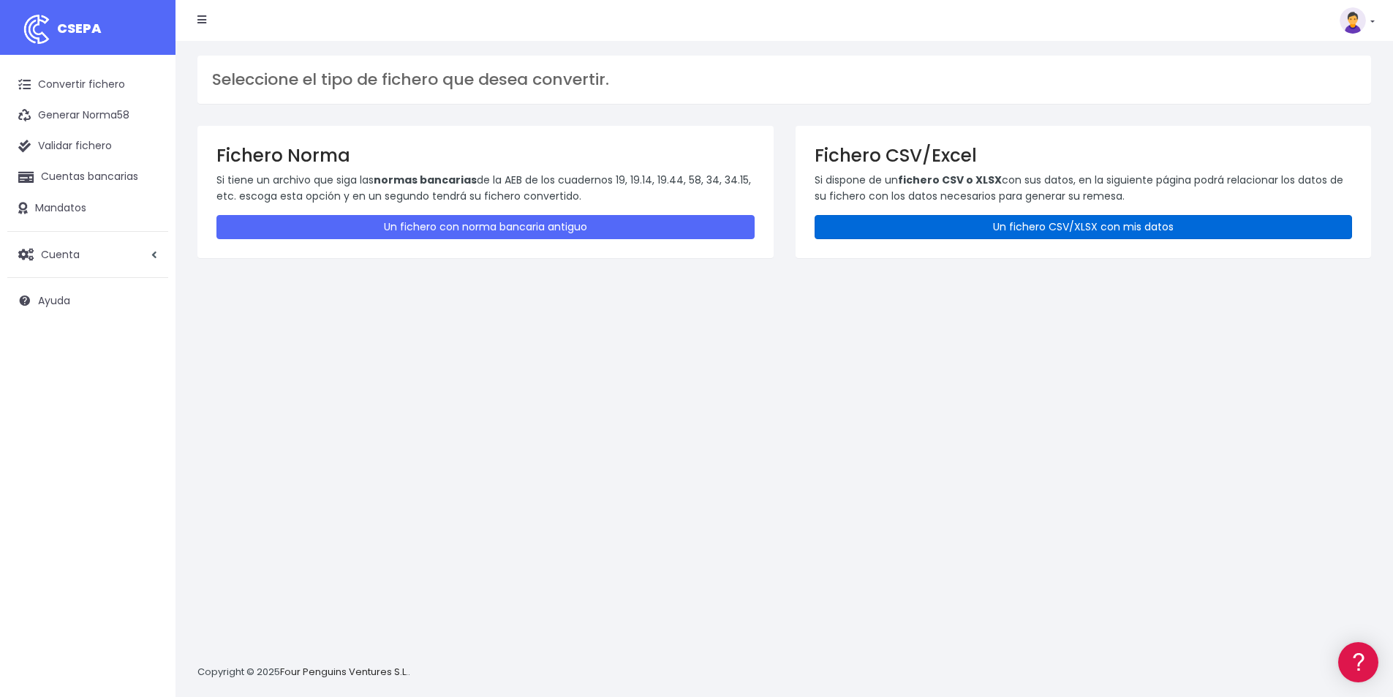
click at [931, 232] on link "Un fichero CSV/XLSX con mis datos" at bounding box center [1084, 227] width 538 height 24
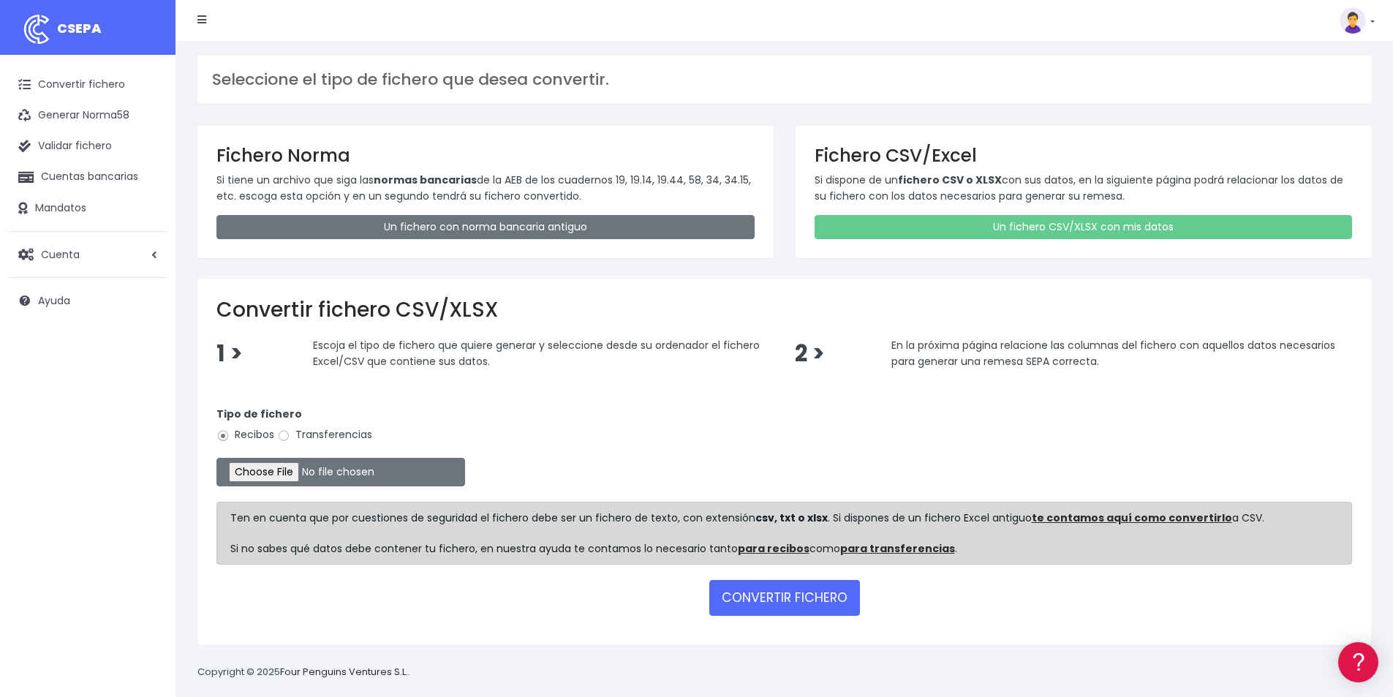
click at [301, 433] on label "Transferencias" at bounding box center [324, 434] width 95 height 15
click at [290, 433] on input "Transferencias" at bounding box center [283, 435] width 13 height 13
radio input "true"
type input "C:\fakepath\MODELO REMESAS PAGO PROVEEDORES HOLANDA.xlsx"
click at [795, 607] on button "CONVERTIR FICHERO" at bounding box center [785, 597] width 151 height 35
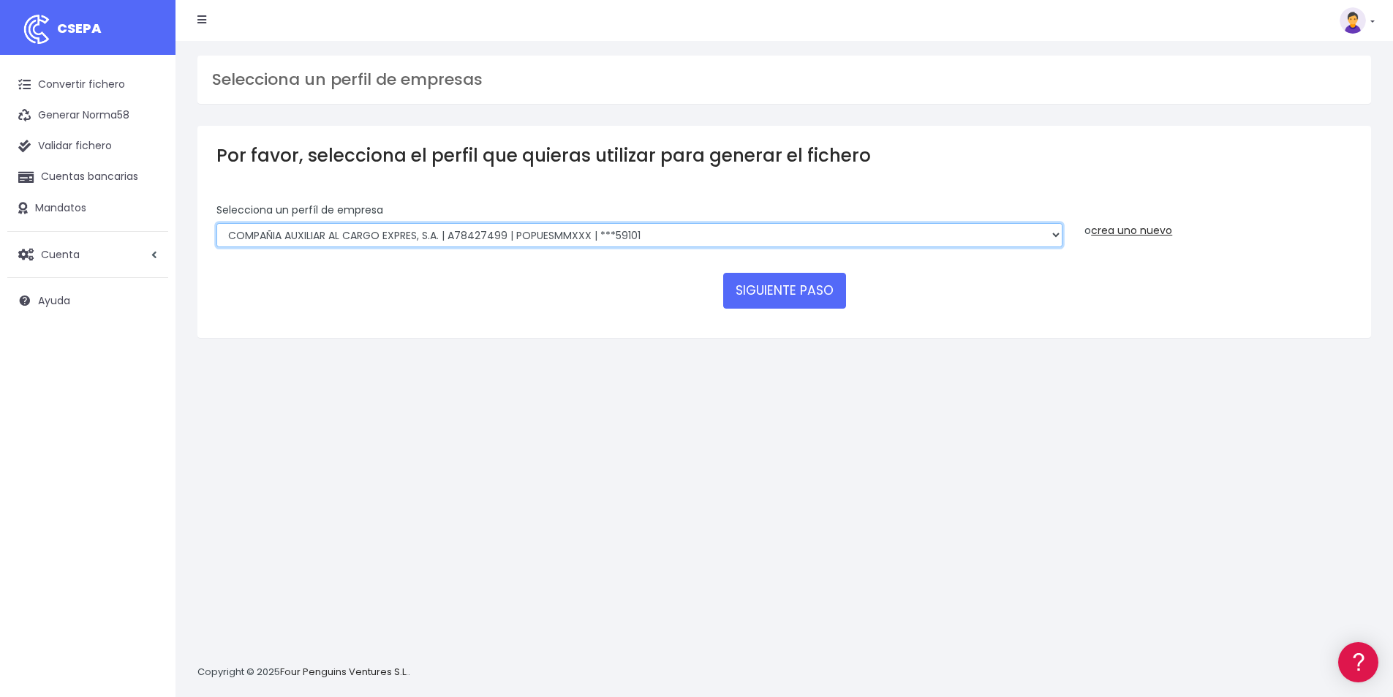
click at [650, 223] on select "AUXILIAR LOGISTICA AEROPORTUARIA SA | A83337733 | POPUESMMXXX | ***63415 COMPAÑ…" at bounding box center [640, 235] width 846 height 25
click at [217, 223] on select "AUXILIAR LOGISTICA AEROPORTUARIA SA | A83337733 | POPUESMMXXX | ***63415 COMPAÑ…" at bounding box center [640, 235] width 846 height 25
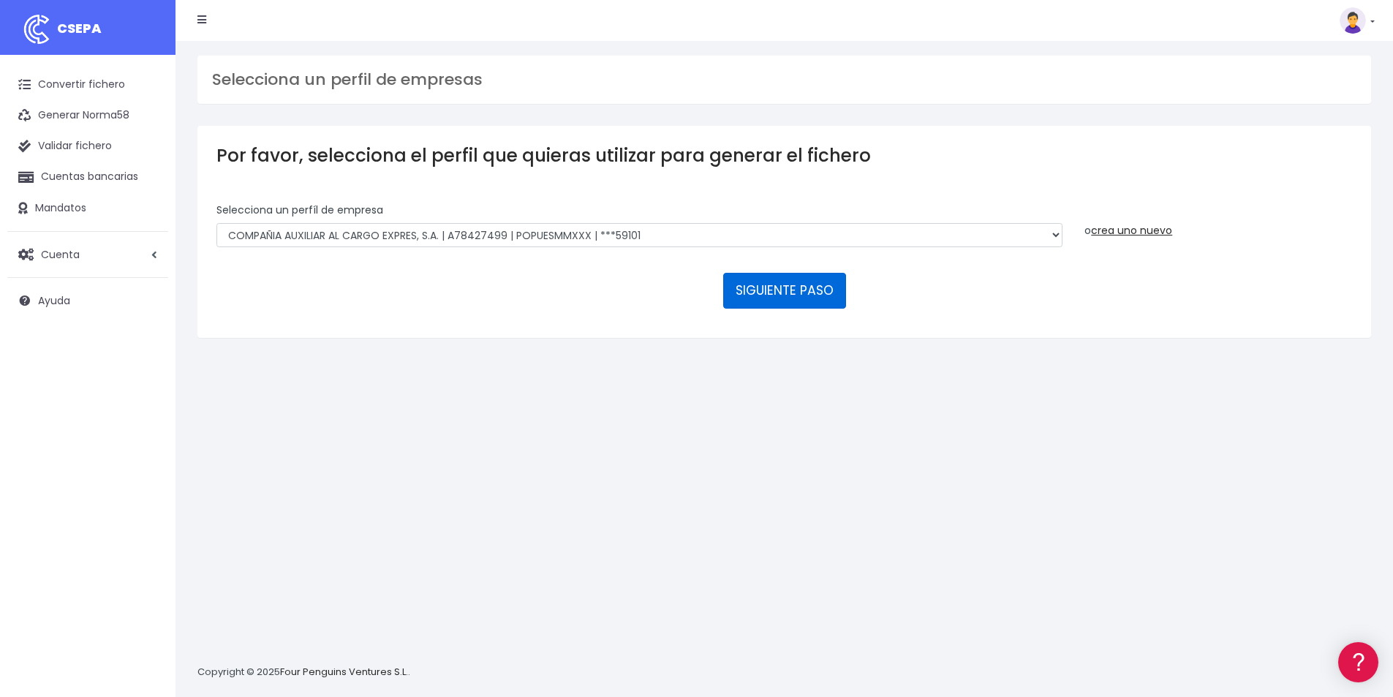
click at [778, 284] on button "SIGUIENTE PASO" at bounding box center [784, 290] width 123 height 35
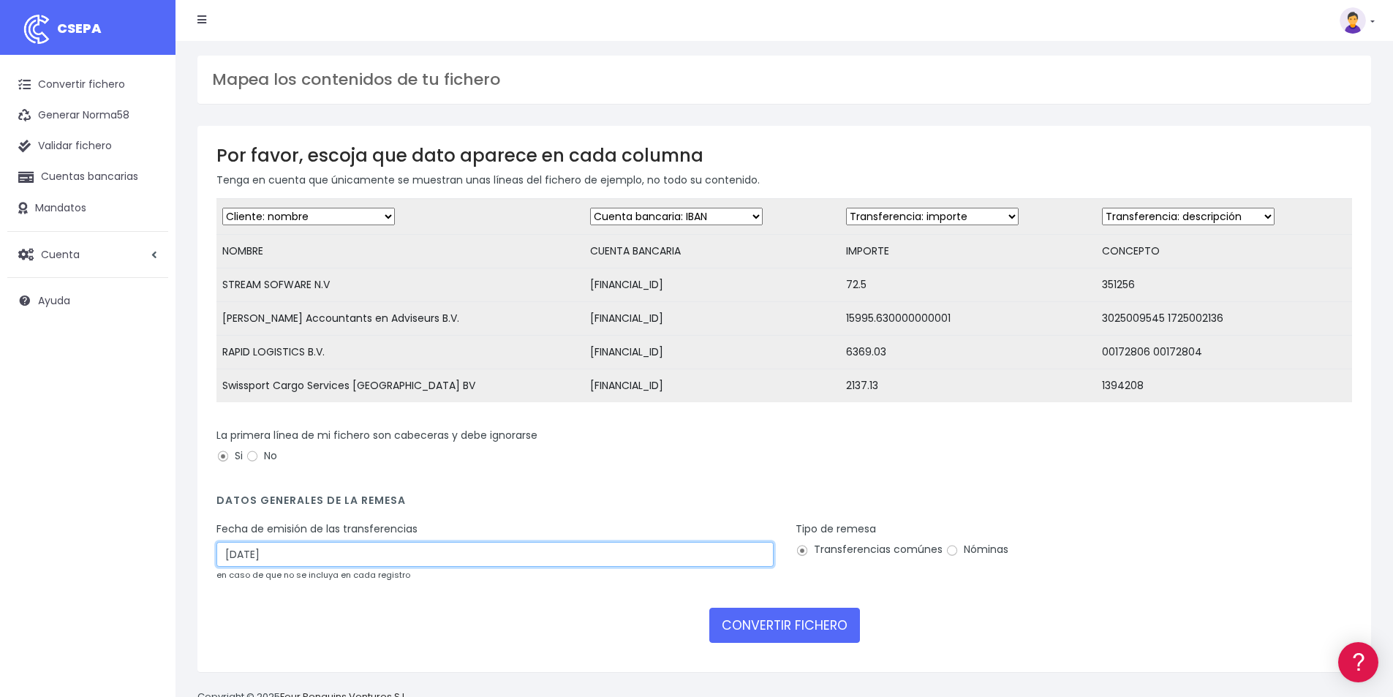
click at [568, 567] on input "[DATE]" at bounding box center [495, 554] width 557 height 25
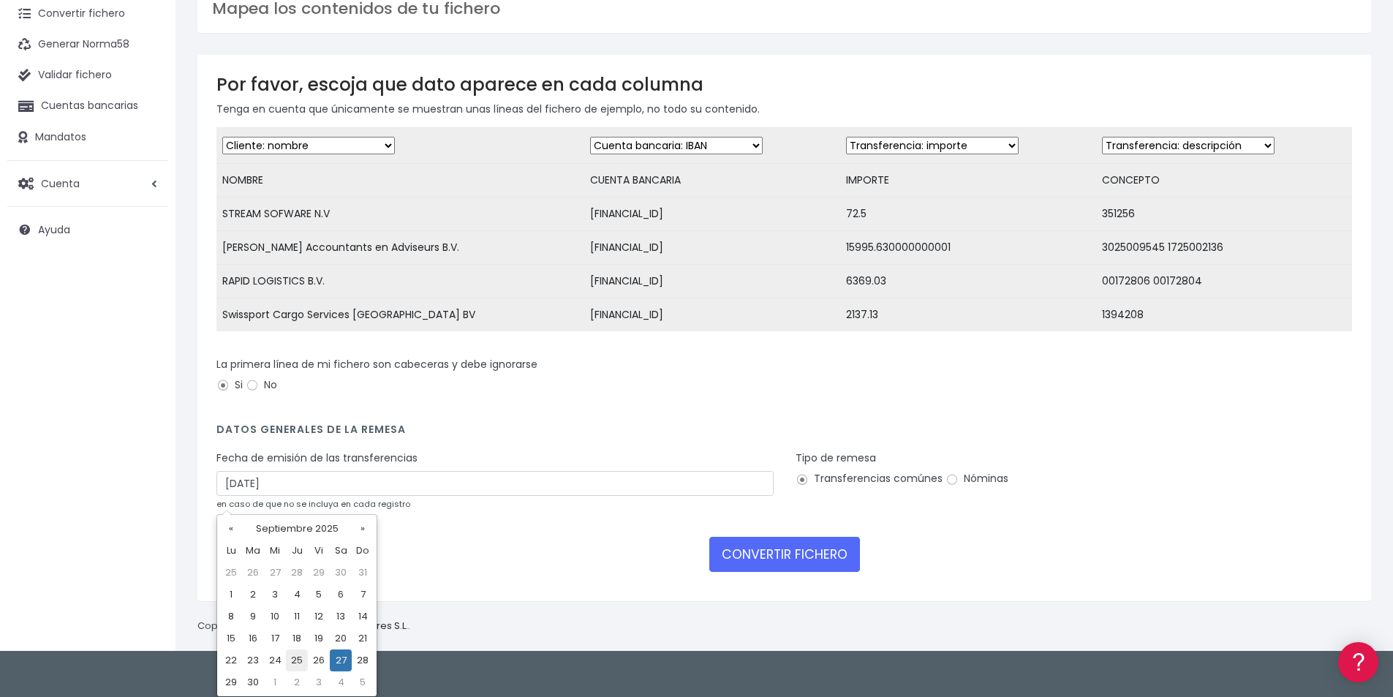
click at [298, 662] on td "25" at bounding box center [297, 661] width 22 height 22
type input "[DATE]"
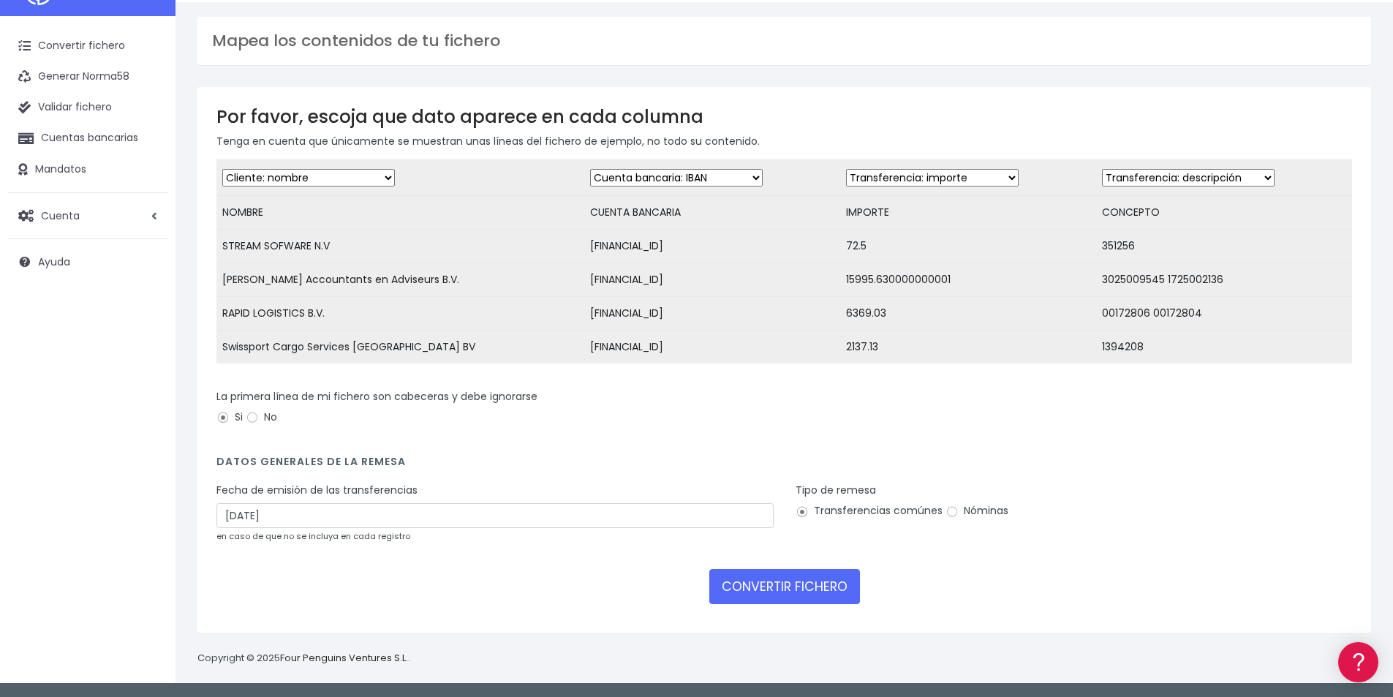
scroll to position [50, 0]
click at [621, 587] on div "CONVERTIR FICHERO" at bounding box center [785, 586] width 1136 height 35
click at [759, 587] on button "CONVERTIR FICHERO" at bounding box center [785, 586] width 151 height 35
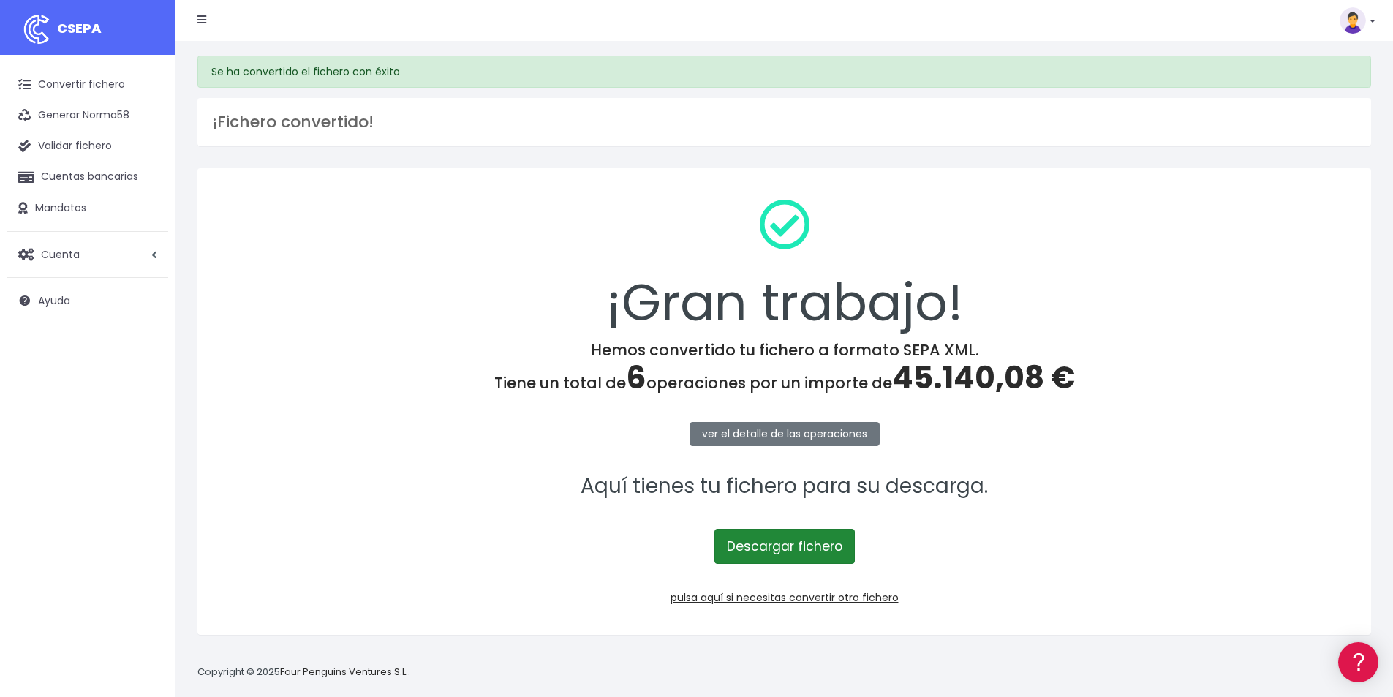
click at [771, 555] on link "Descargar fichero" at bounding box center [785, 546] width 140 height 35
click at [778, 597] on link "pulsa aquí si necesitas convertir otro fichero" at bounding box center [785, 597] width 228 height 15
